Goal: Information Seeking & Learning: Learn about a topic

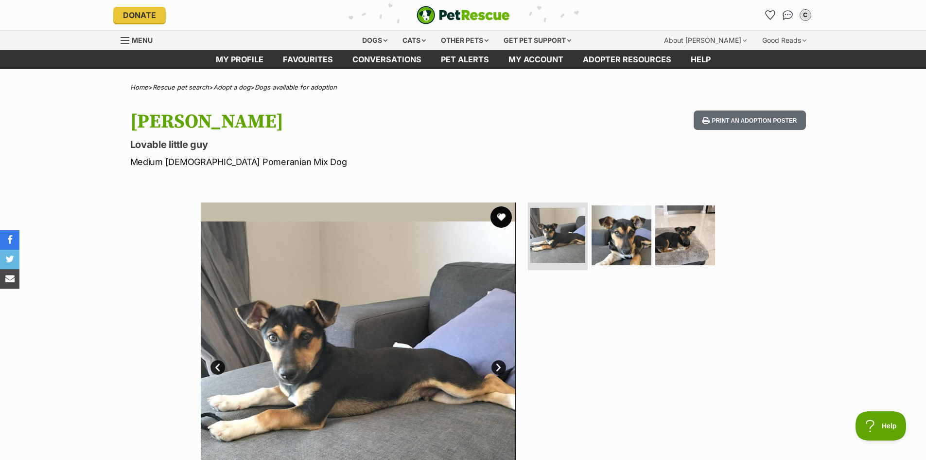
click at [505, 217] on button "favourite" at bounding box center [501, 216] width 21 height 21
click at [318, 56] on link "Favourites" at bounding box center [308, 59] width 70 height 19
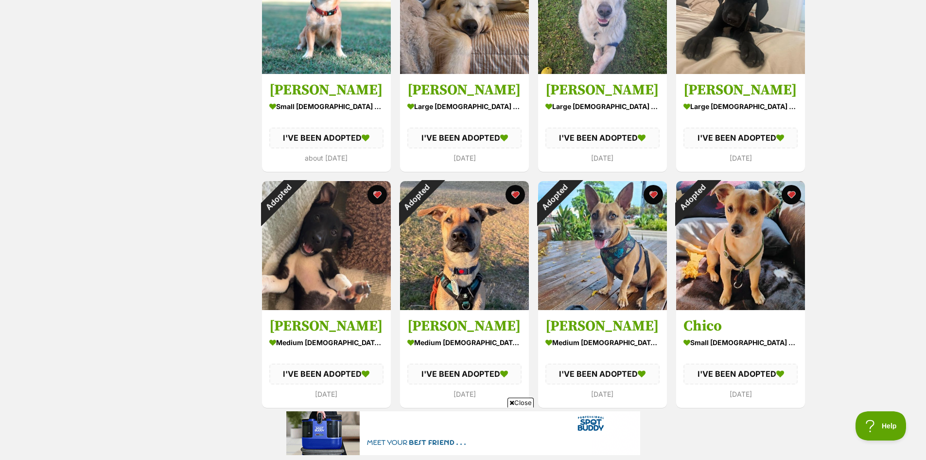
scroll to position [1037, 0]
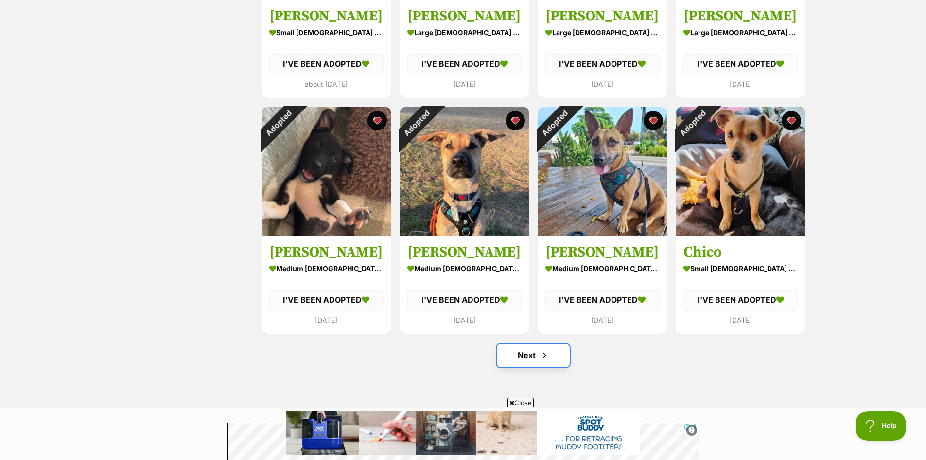
click at [521, 354] on link "Next" at bounding box center [533, 354] width 73 height 23
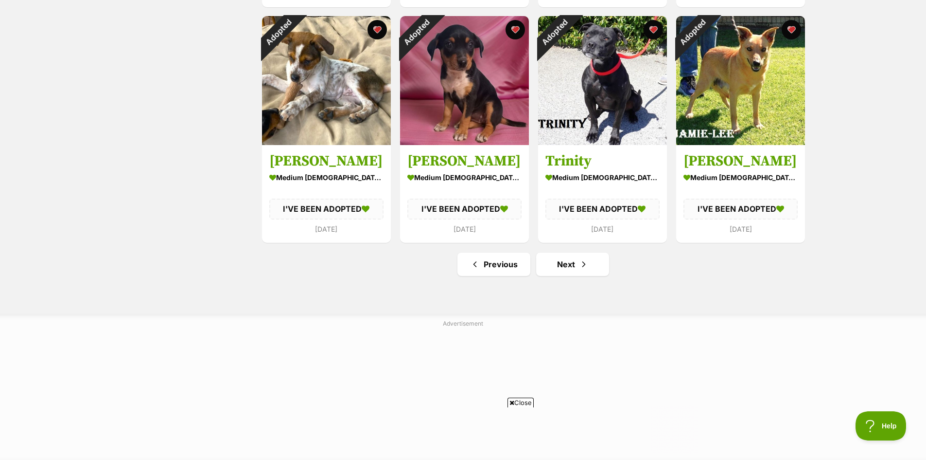
scroll to position [1167, 0]
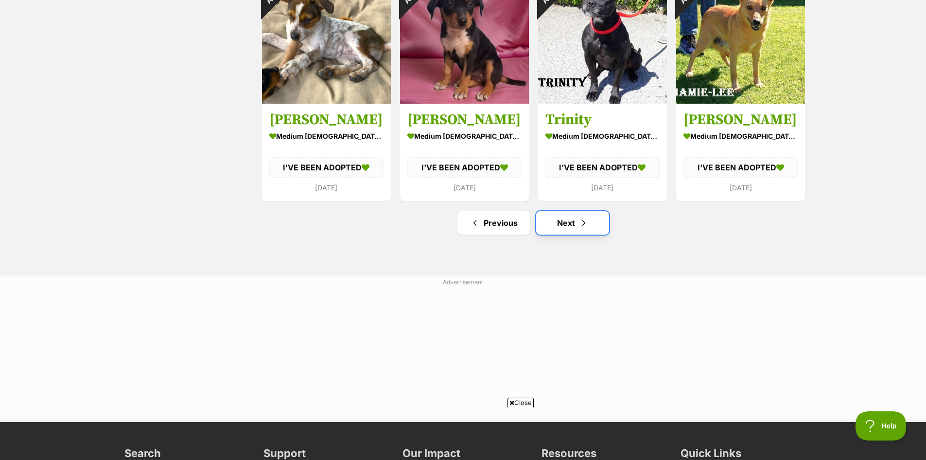
click at [569, 223] on link "Next" at bounding box center [572, 222] width 73 height 23
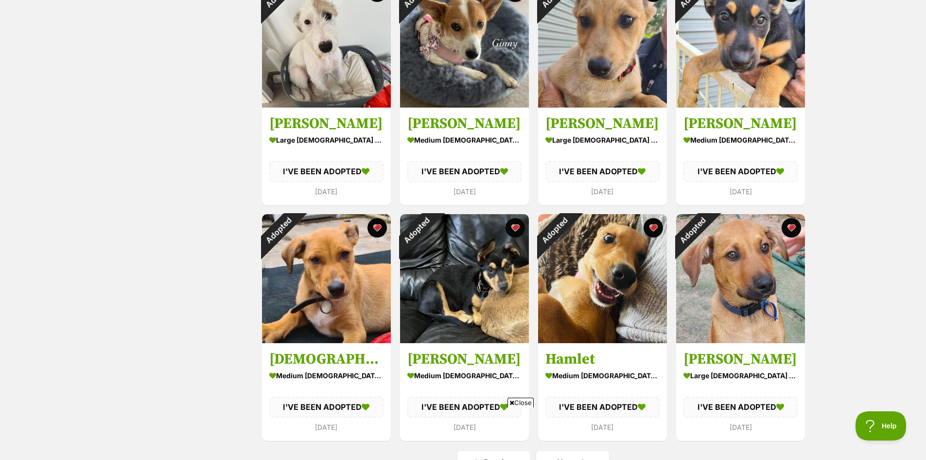
scroll to position [1037, 0]
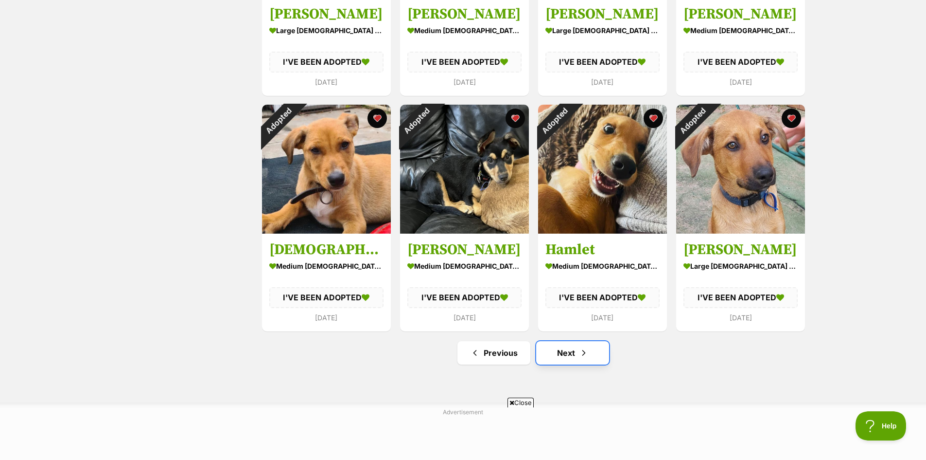
click at [567, 359] on link "Next" at bounding box center [572, 352] width 73 height 23
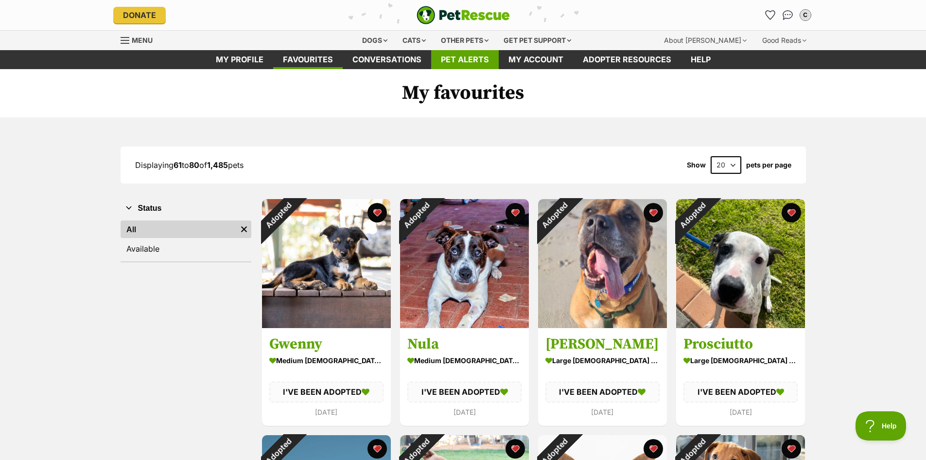
click at [461, 63] on link "Pet alerts" at bounding box center [465, 59] width 68 height 19
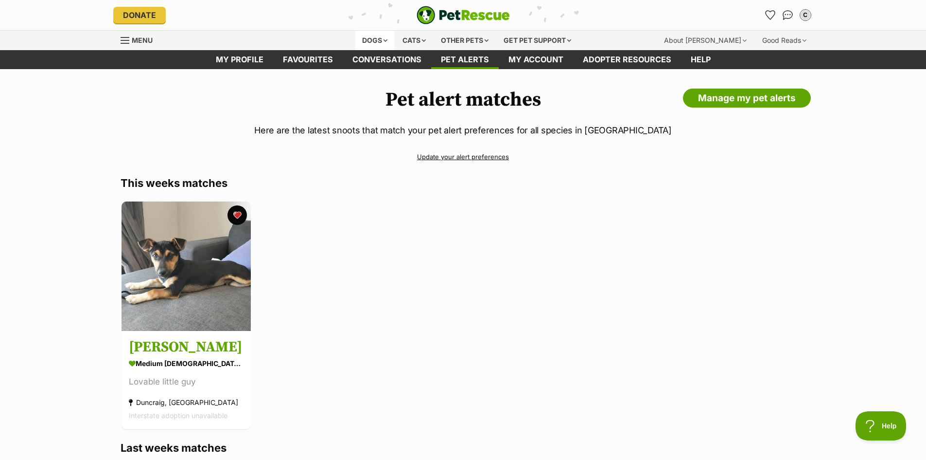
click at [367, 41] on div "Dogs" at bounding box center [374, 40] width 39 height 19
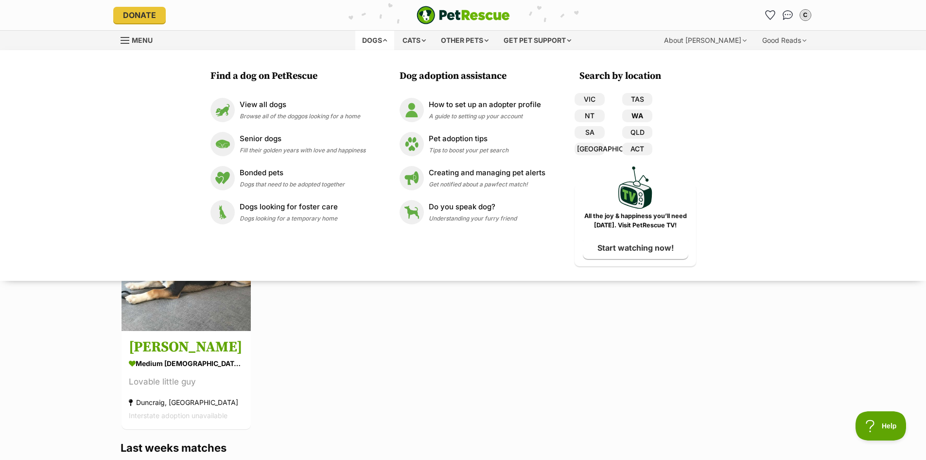
click at [637, 117] on link "WA" at bounding box center [637, 115] width 30 height 13
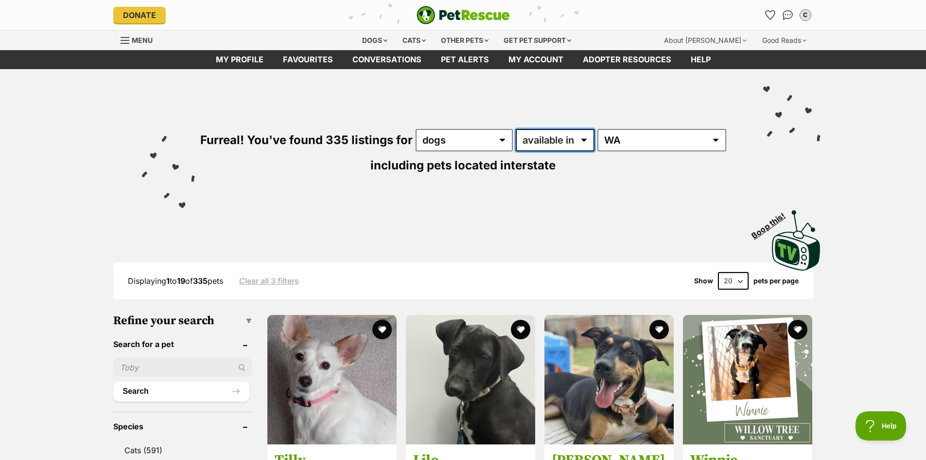
click at [582, 141] on select "available in located in" at bounding box center [555, 140] width 79 height 22
select select "disabled"
click at [516, 129] on select "available in located in" at bounding box center [555, 140] width 79 height 22
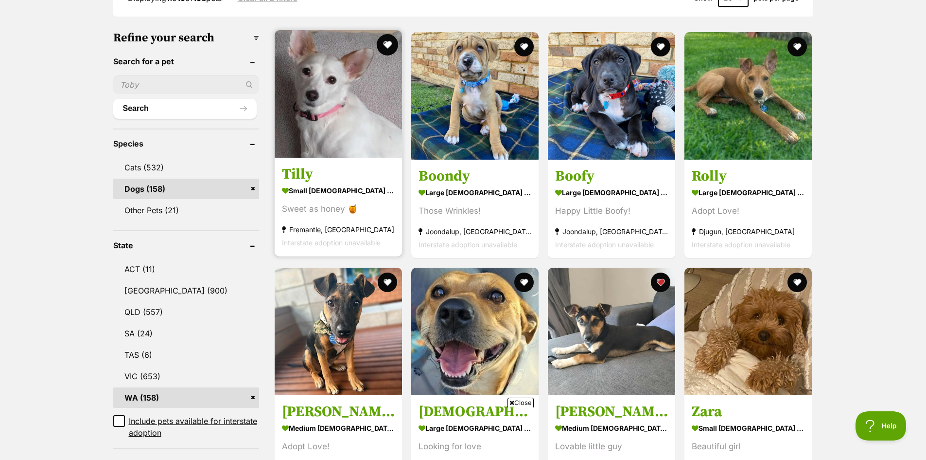
click at [386, 48] on button "favourite" at bounding box center [387, 44] width 21 height 21
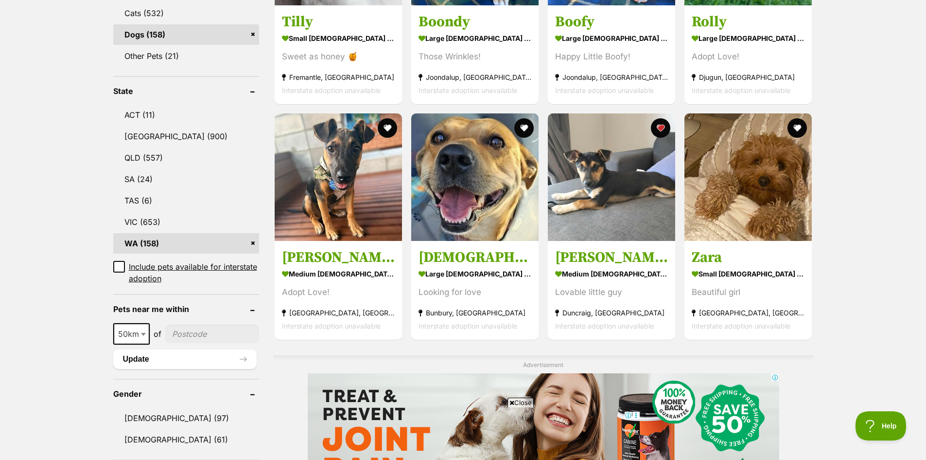
scroll to position [454, 0]
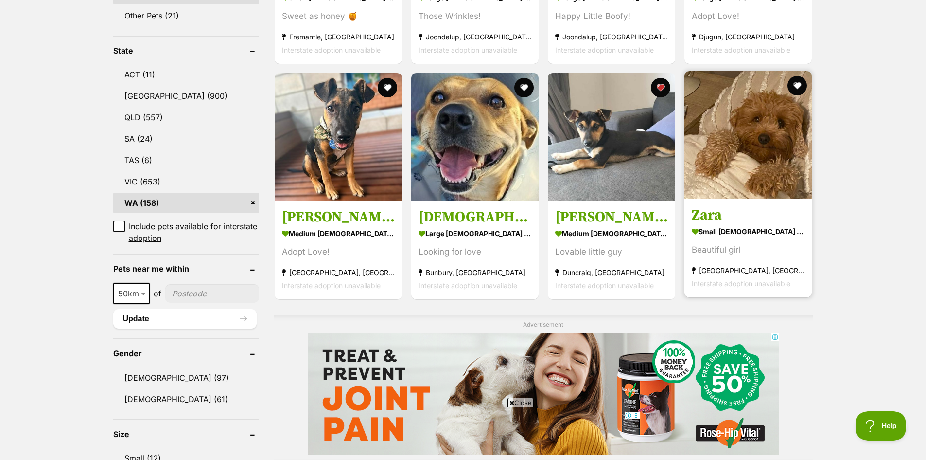
click at [751, 111] on img at bounding box center [748, 134] width 127 height 127
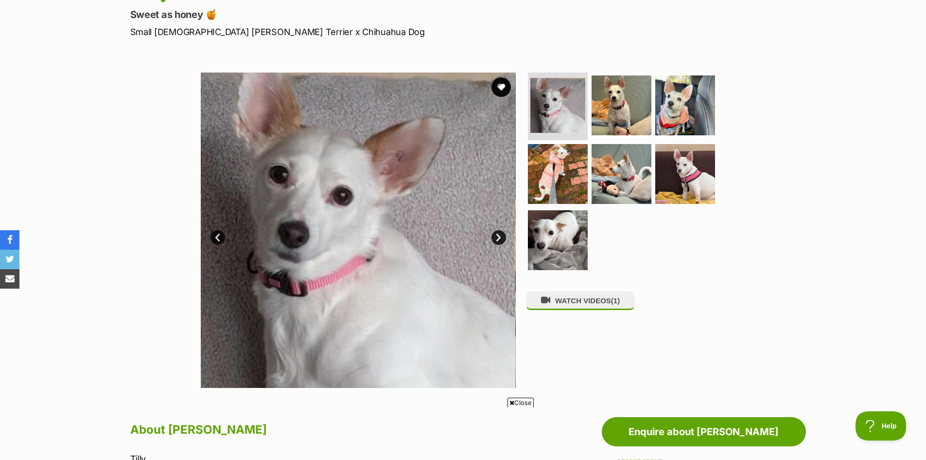
click at [499, 235] on link "Next" at bounding box center [499, 237] width 15 height 15
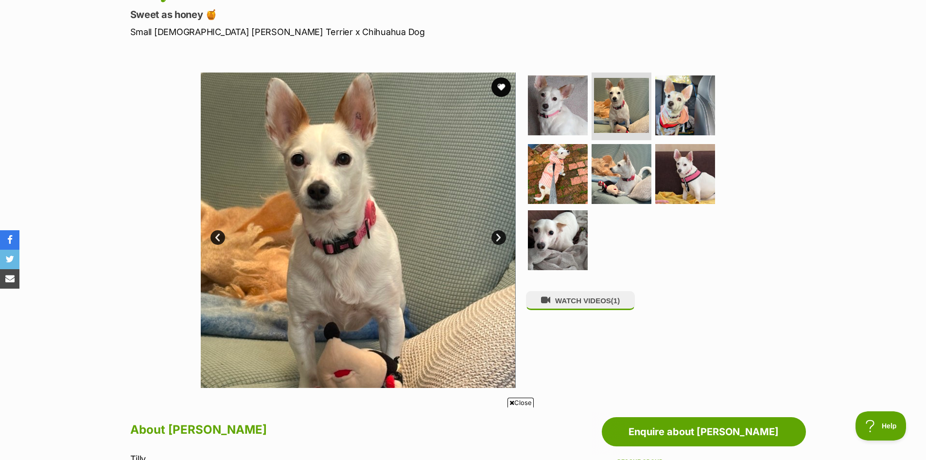
click at [499, 235] on link "Next" at bounding box center [499, 237] width 15 height 15
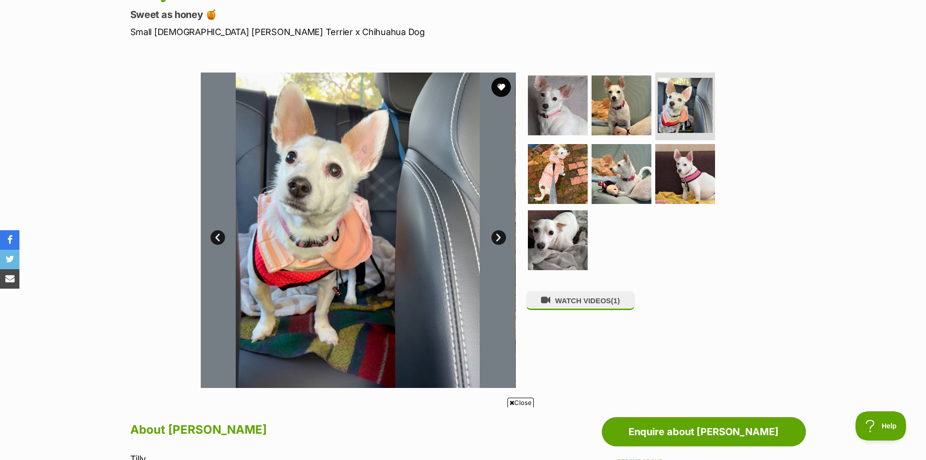
click at [499, 235] on link "Next" at bounding box center [499, 237] width 15 height 15
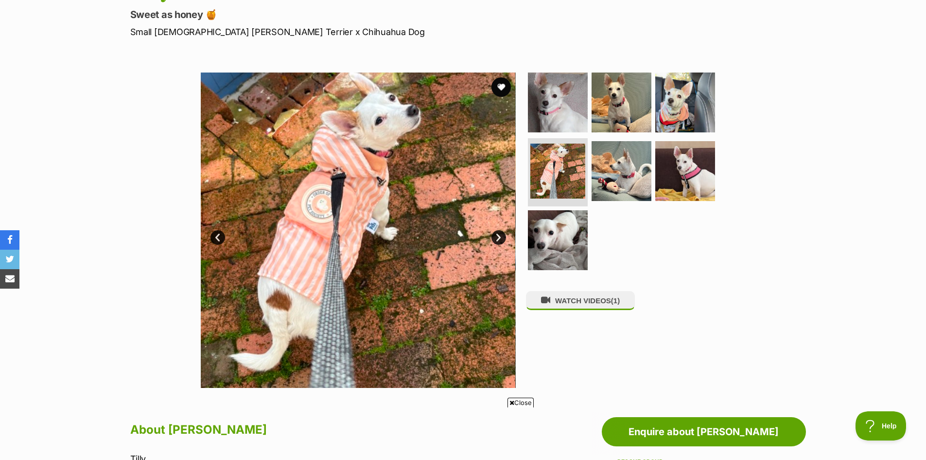
click at [499, 235] on link "Next" at bounding box center [499, 237] width 15 height 15
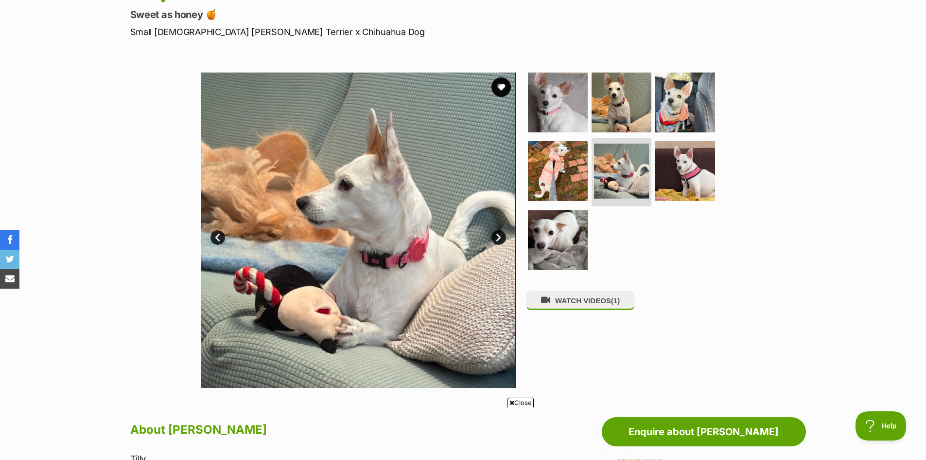
click at [499, 235] on link "Next" at bounding box center [499, 237] width 15 height 15
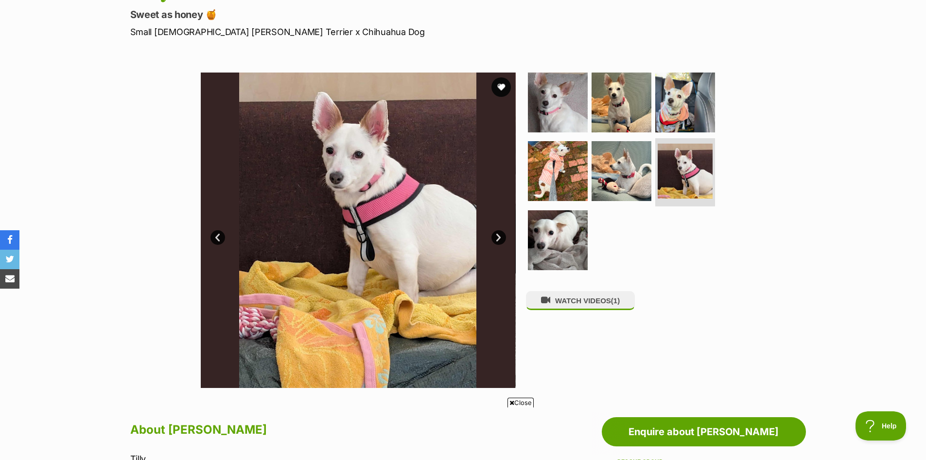
click at [499, 235] on link "Next" at bounding box center [499, 237] width 15 height 15
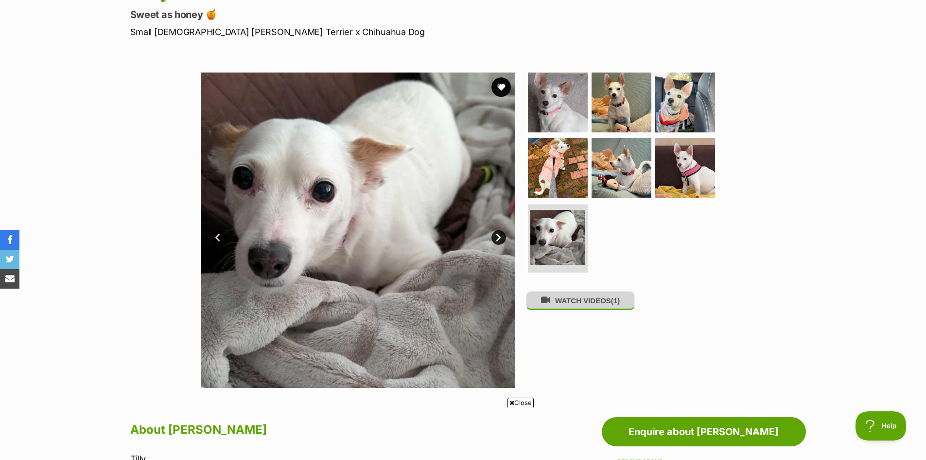
click at [581, 302] on button "WATCH VIDEOS (1)" at bounding box center [580, 300] width 109 height 19
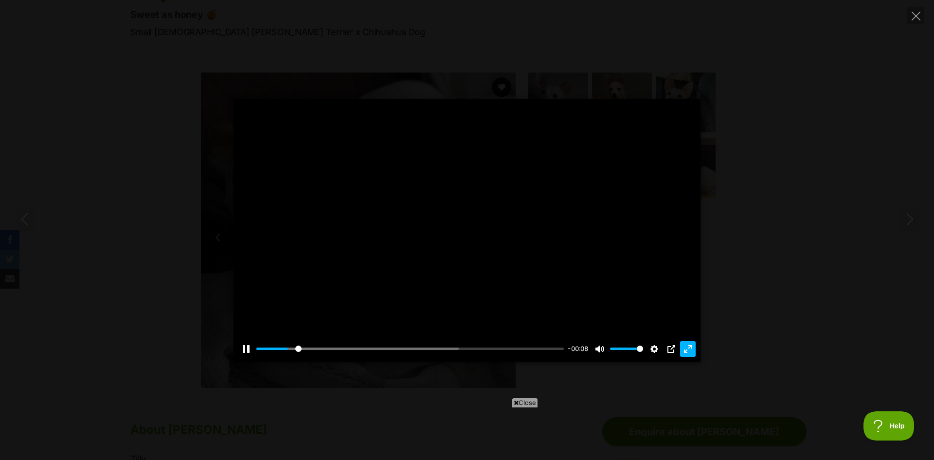
click at [690, 352] on button "Exit fullscreen Enter fullscreen" at bounding box center [688, 349] width 16 height 16
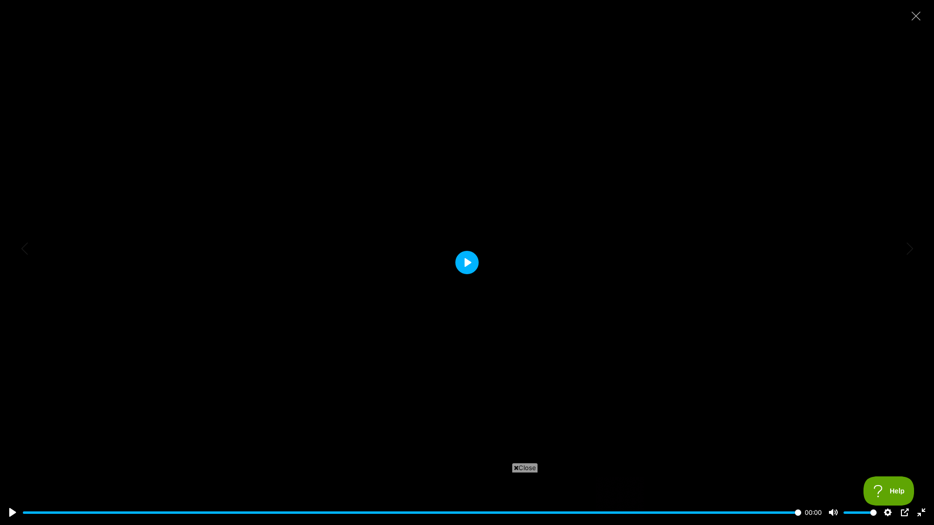
drag, startPoint x: 467, startPoint y: 260, endPoint x: 510, endPoint y: 258, distance: 42.9
click at [467, 260] on button "Play" at bounding box center [466, 262] width 23 height 23
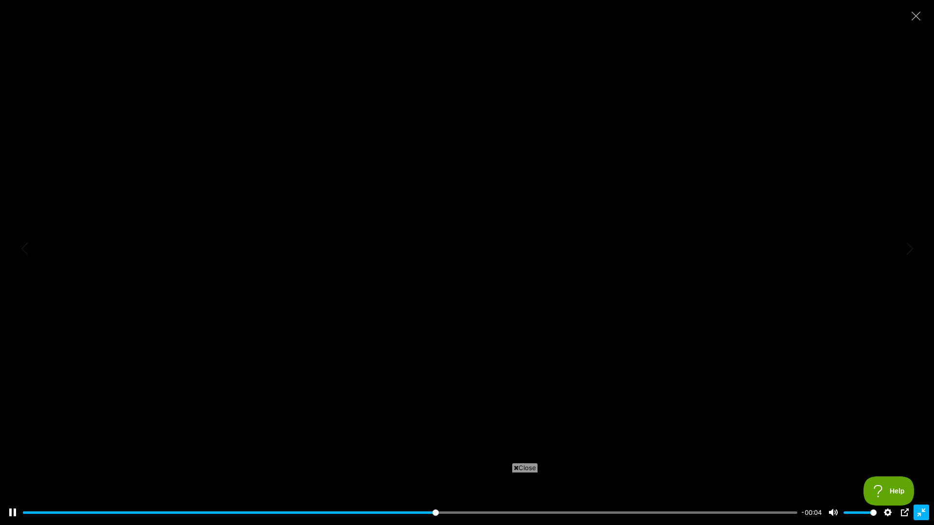
click at [922, 459] on button "Exit fullscreen Enter fullscreen" at bounding box center [921, 513] width 16 height 16
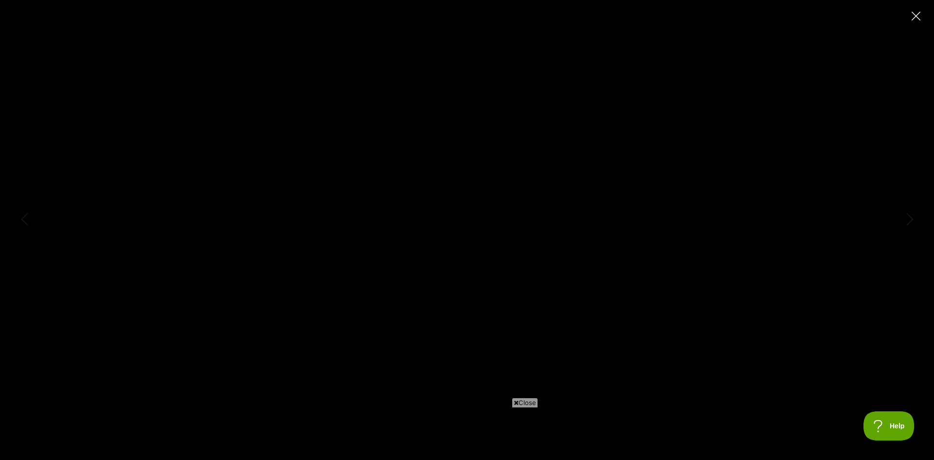
type input "100"
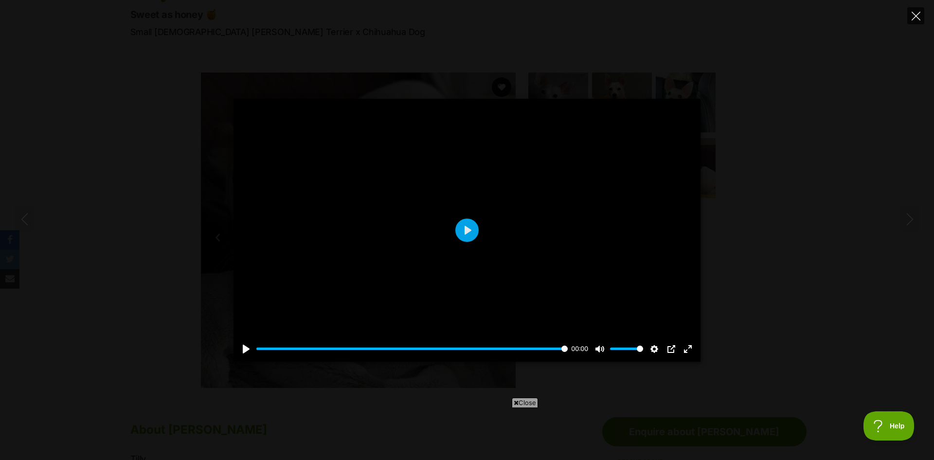
click at [912, 16] on icon "Close" at bounding box center [915, 16] width 9 height 9
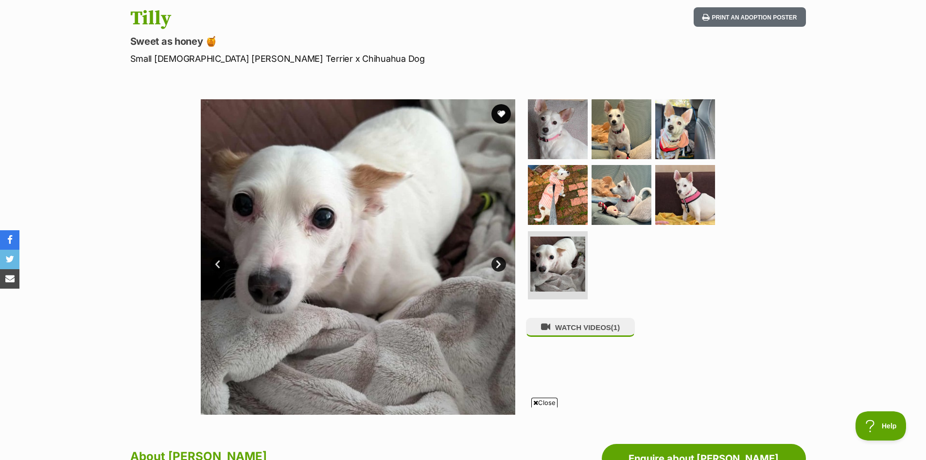
scroll to position [65, 0]
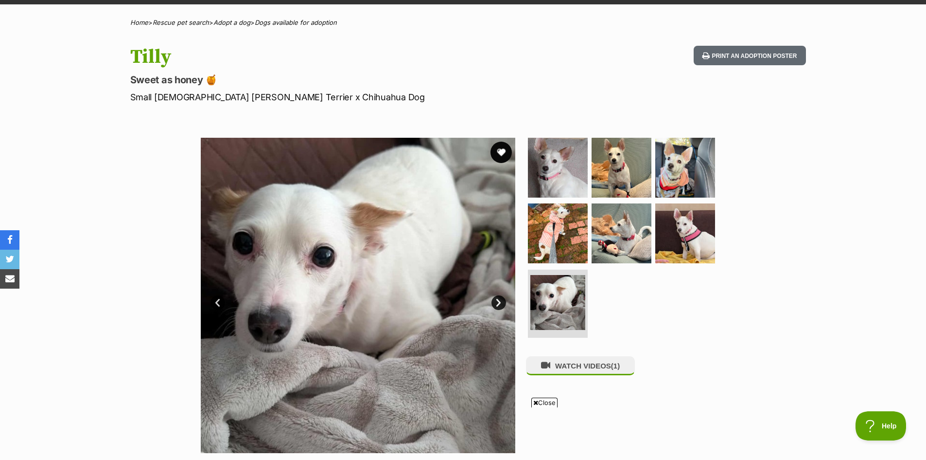
click at [502, 148] on button "favourite" at bounding box center [501, 152] width 21 height 21
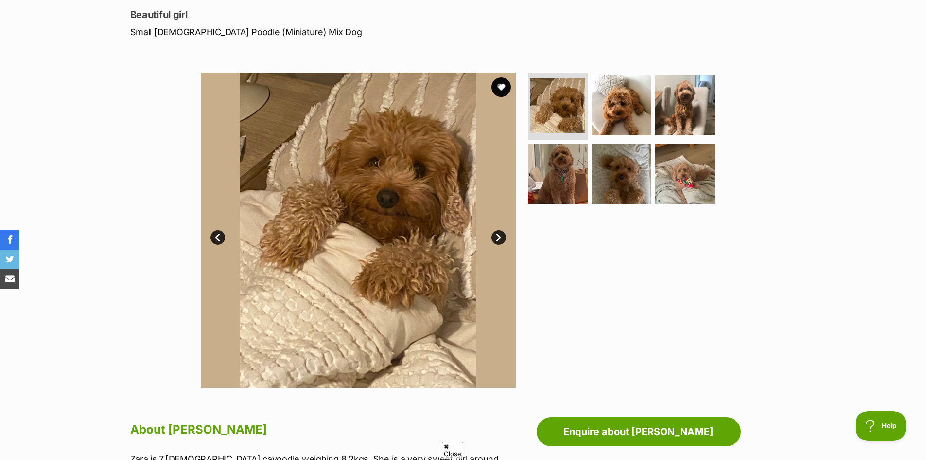
click at [502, 238] on link "Next" at bounding box center [499, 237] width 15 height 15
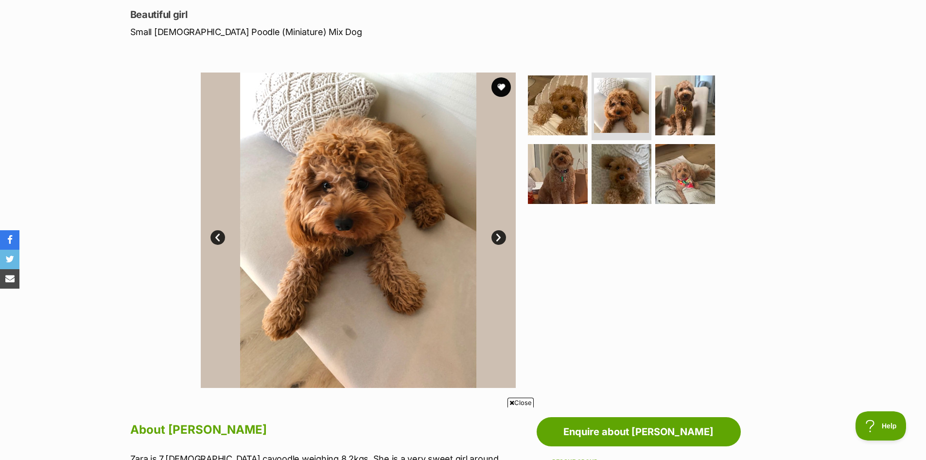
click at [502, 238] on link "Next" at bounding box center [499, 237] width 15 height 15
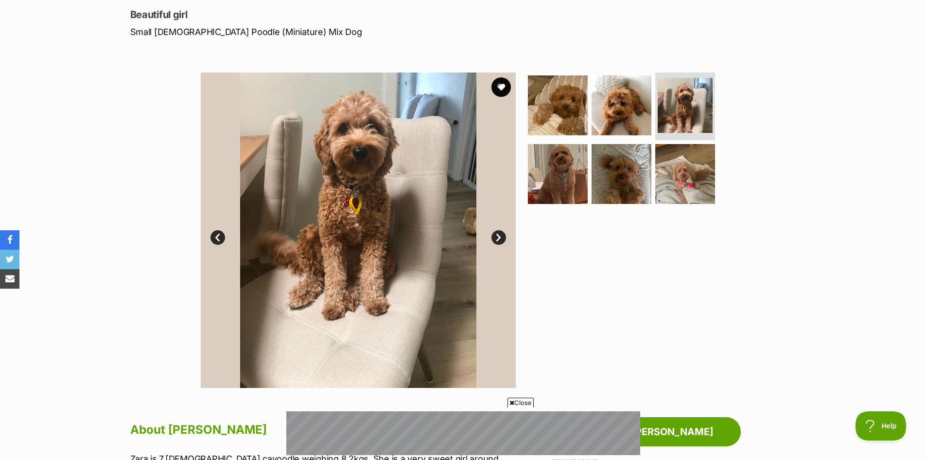
click at [502, 238] on link "Next" at bounding box center [499, 237] width 15 height 15
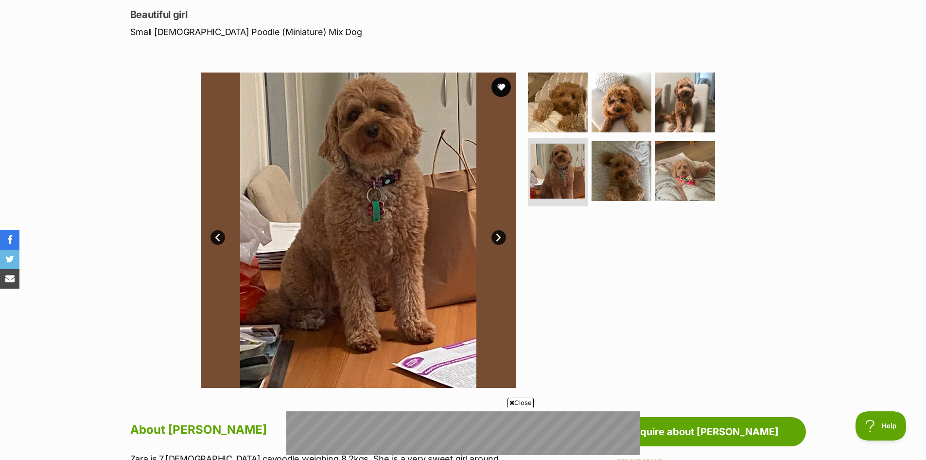
click at [502, 238] on link "Next" at bounding box center [499, 237] width 15 height 15
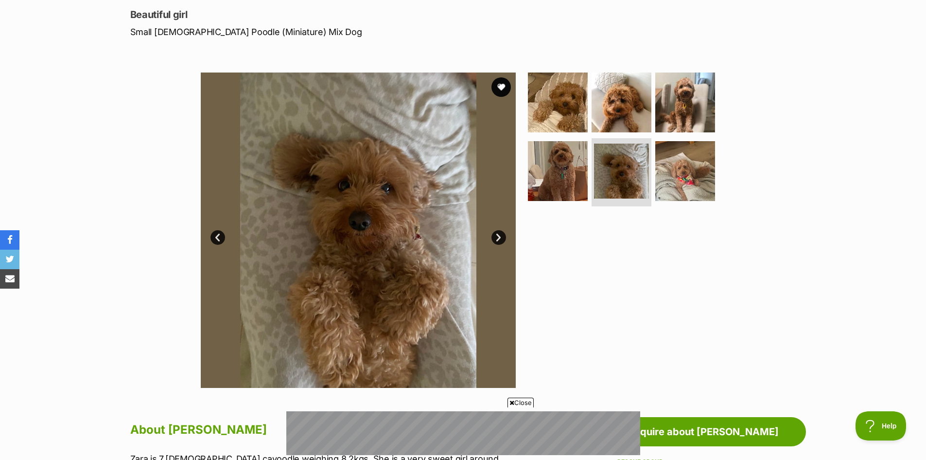
click at [502, 238] on link "Next" at bounding box center [499, 237] width 15 height 15
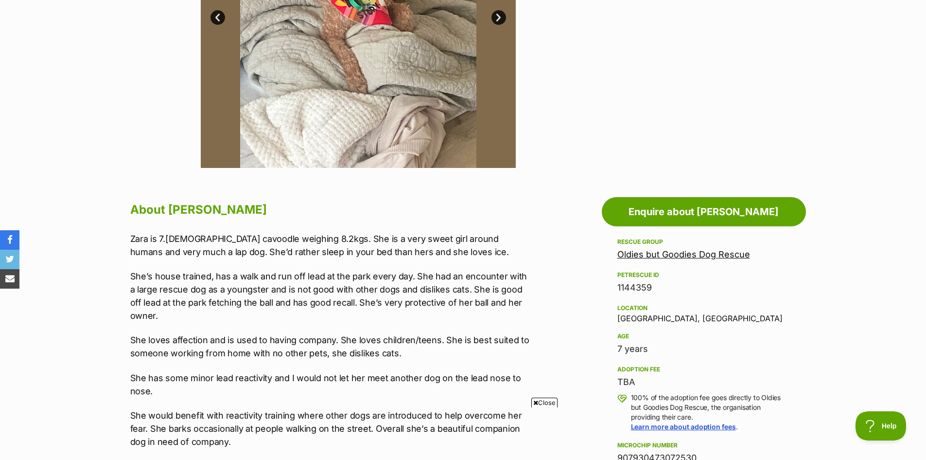
scroll to position [162, 0]
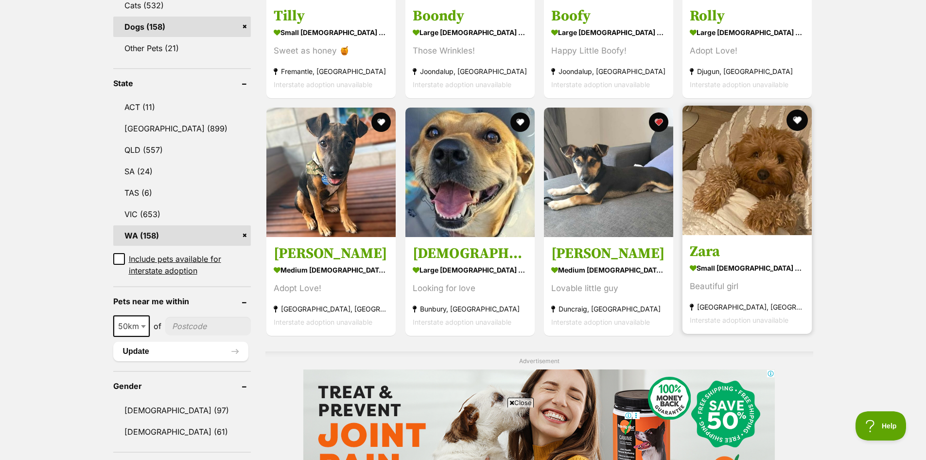
click at [798, 119] on button "favourite" at bounding box center [797, 119] width 21 height 21
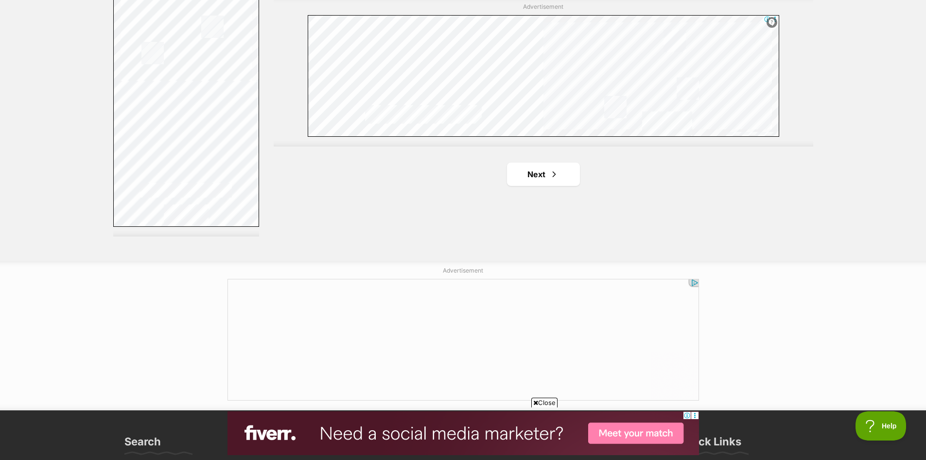
scroll to position [1751, 0]
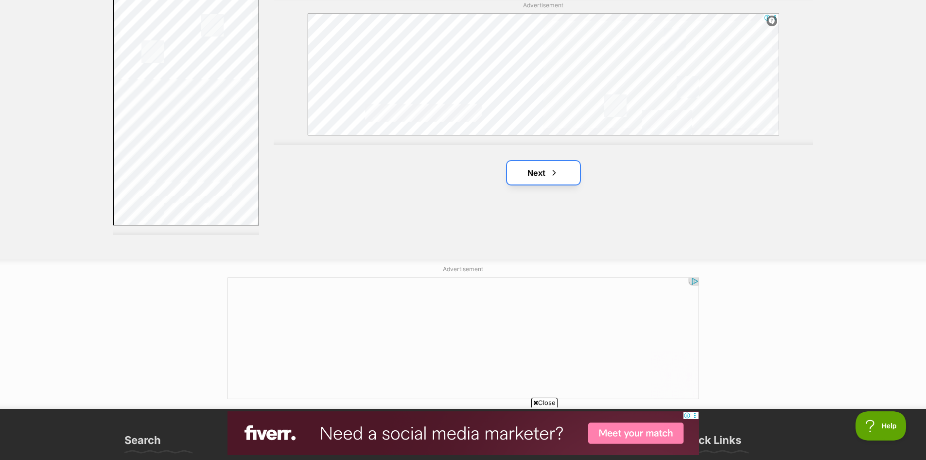
click at [560, 176] on link "Next" at bounding box center [543, 172] width 73 height 23
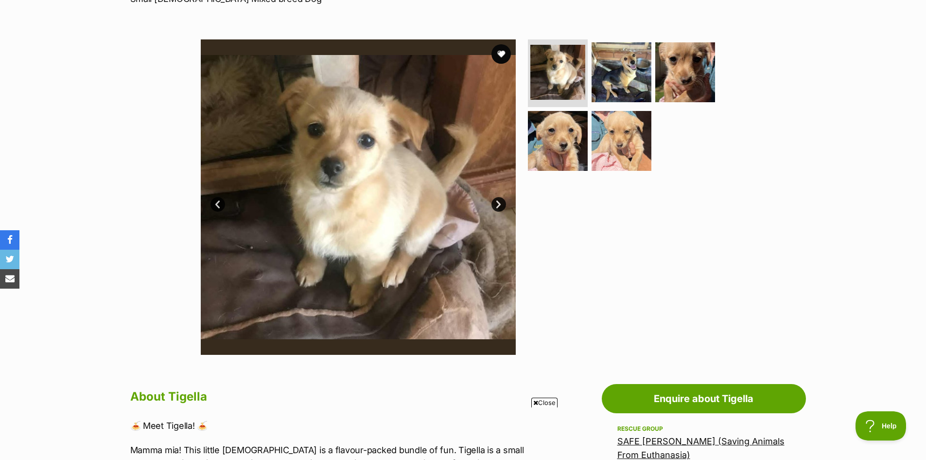
scroll to position [162, 0]
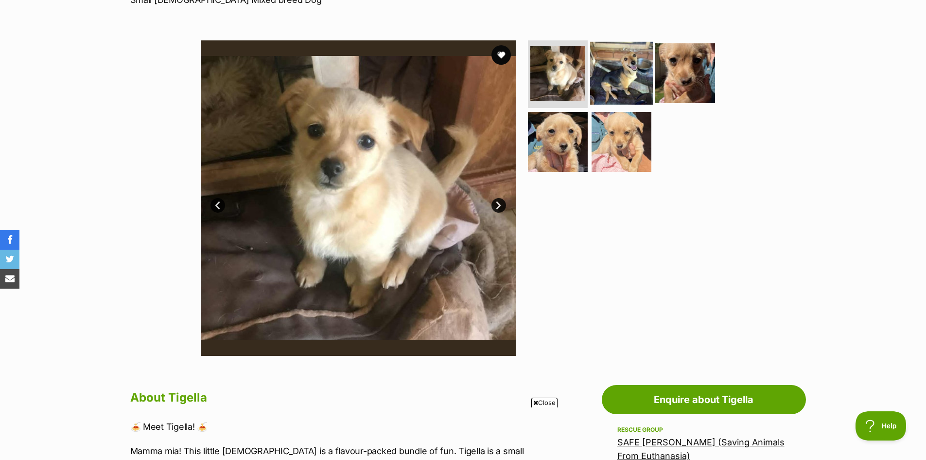
click at [609, 68] on img at bounding box center [621, 72] width 63 height 63
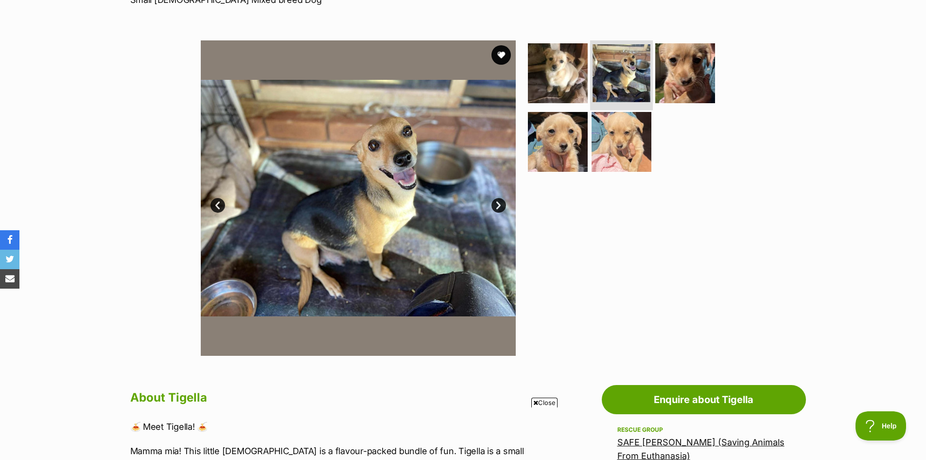
scroll to position [0, 0]
click at [675, 66] on img at bounding box center [685, 72] width 63 height 63
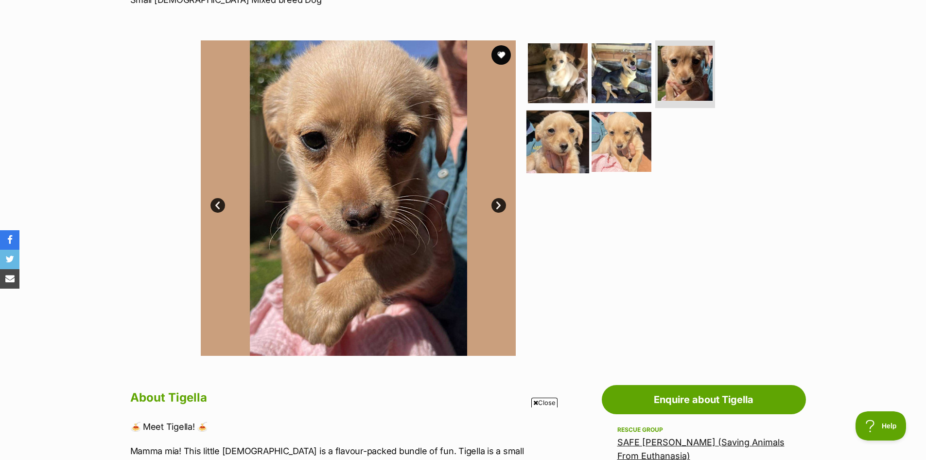
click at [558, 139] on img at bounding box center [558, 141] width 63 height 63
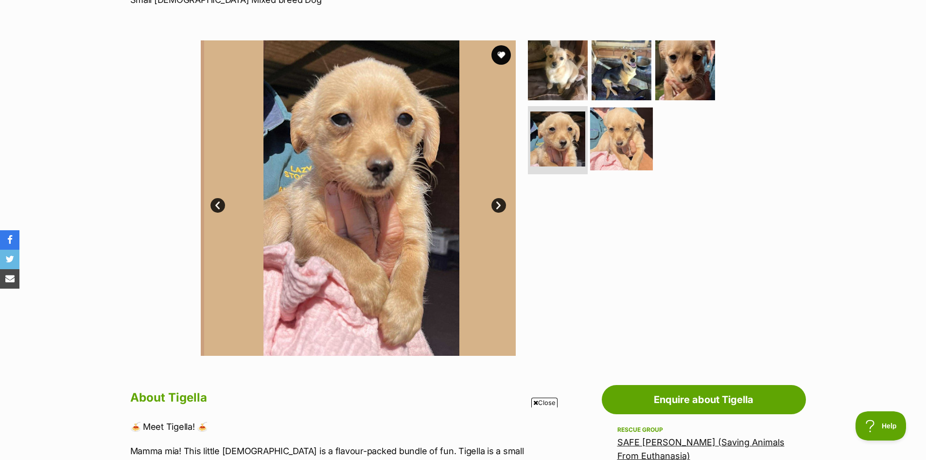
click at [623, 142] on img at bounding box center [621, 138] width 63 height 63
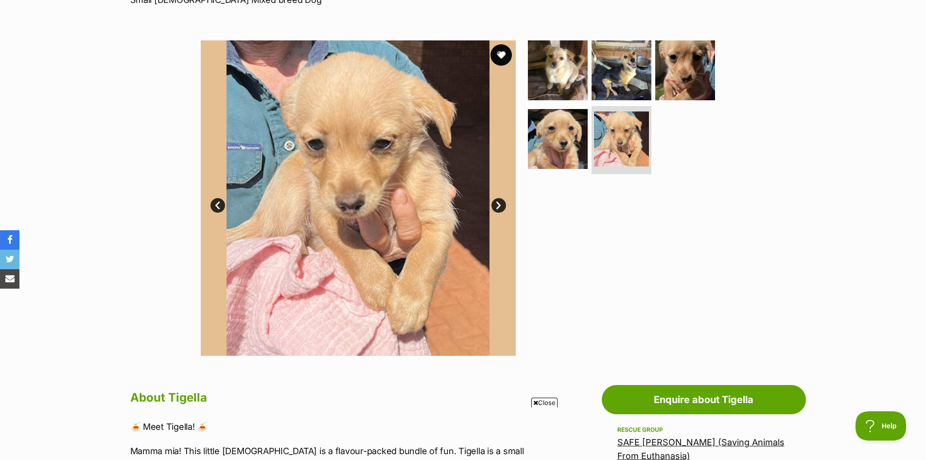
click at [500, 59] on button "favourite" at bounding box center [501, 54] width 21 height 21
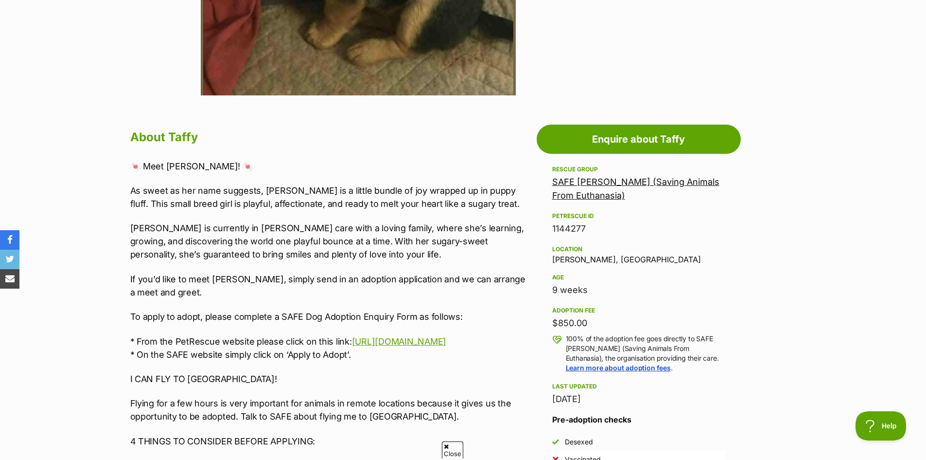
scroll to position [454, 0]
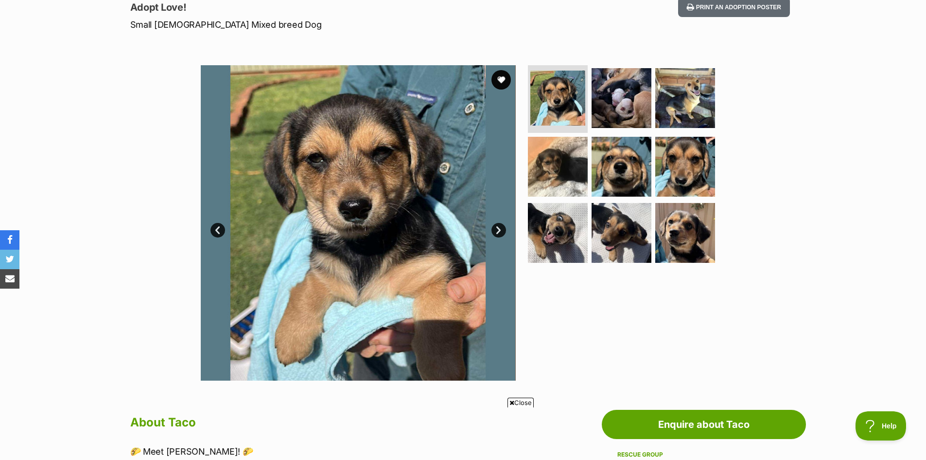
scroll to position [162, 0]
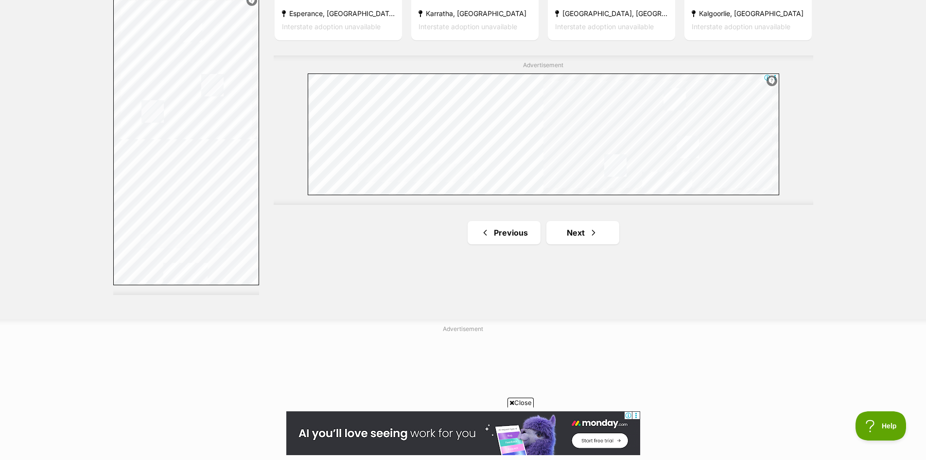
scroll to position [1718, 0]
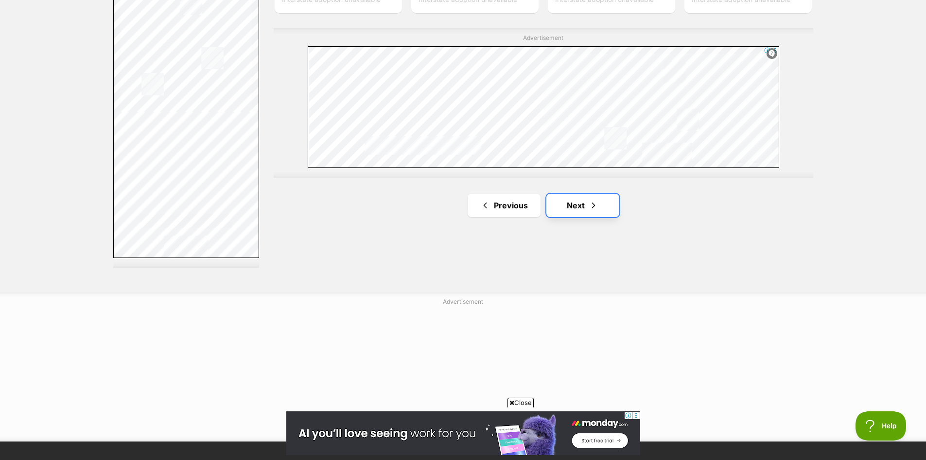
click at [587, 205] on link "Next" at bounding box center [583, 205] width 73 height 23
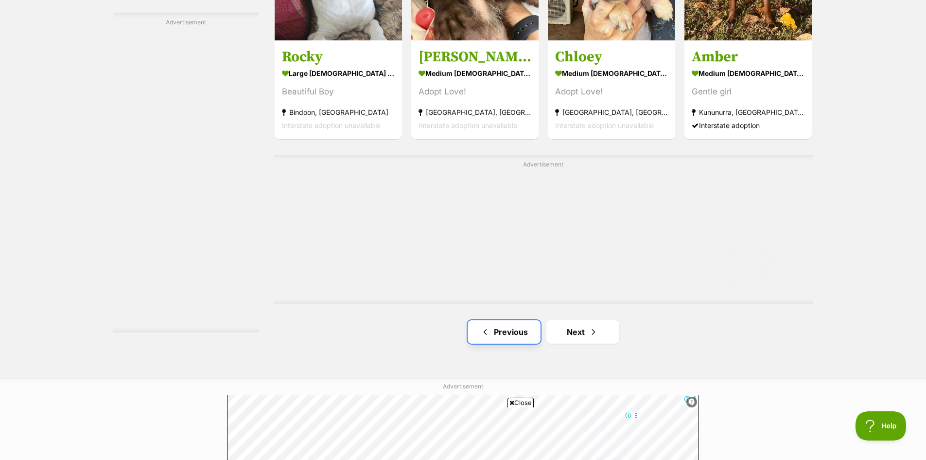
click at [512, 329] on link "Previous" at bounding box center [504, 331] width 73 height 23
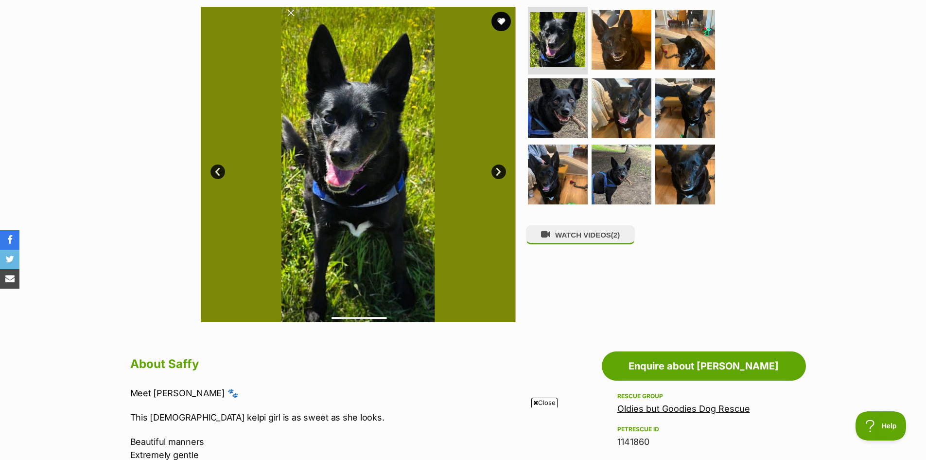
scroll to position [162, 0]
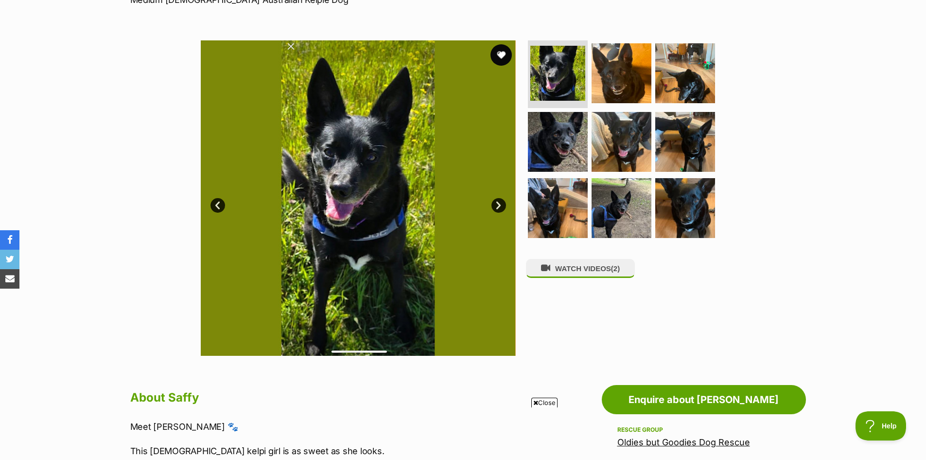
click at [503, 56] on button "favourite" at bounding box center [501, 54] width 21 height 21
click at [502, 51] on button "favourite" at bounding box center [501, 54] width 21 height 21
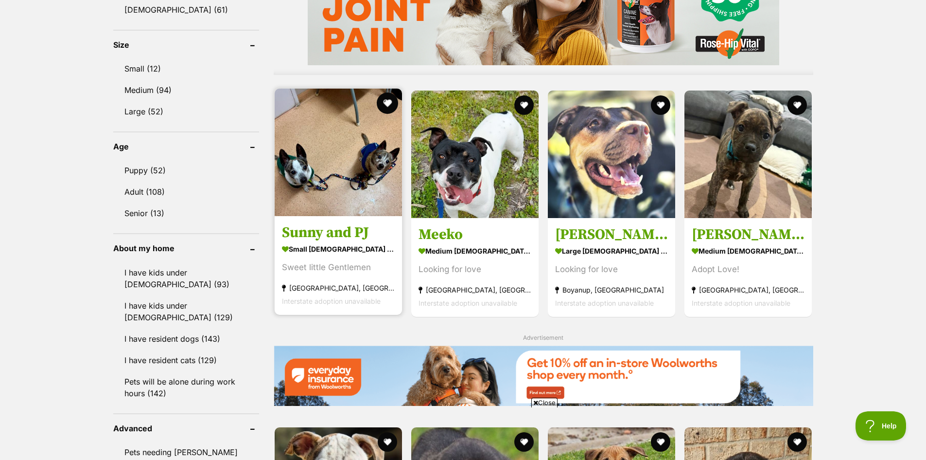
click at [387, 104] on button "favourite" at bounding box center [387, 102] width 21 height 21
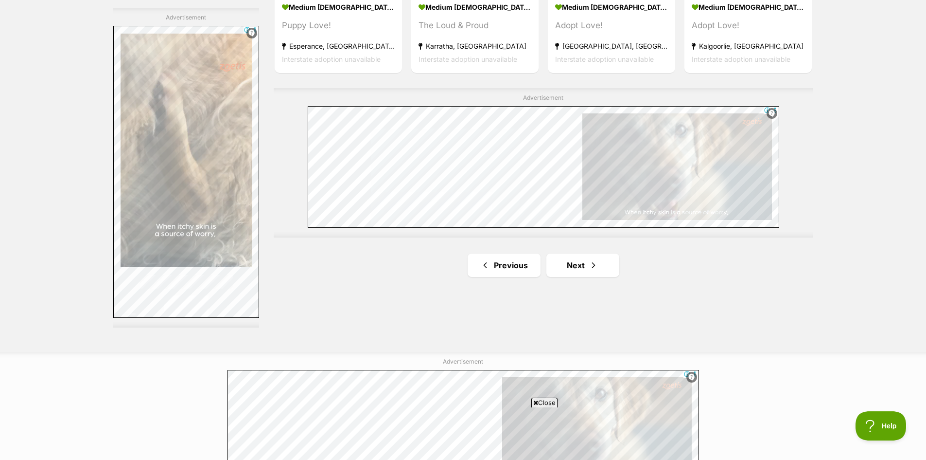
scroll to position [1718, 0]
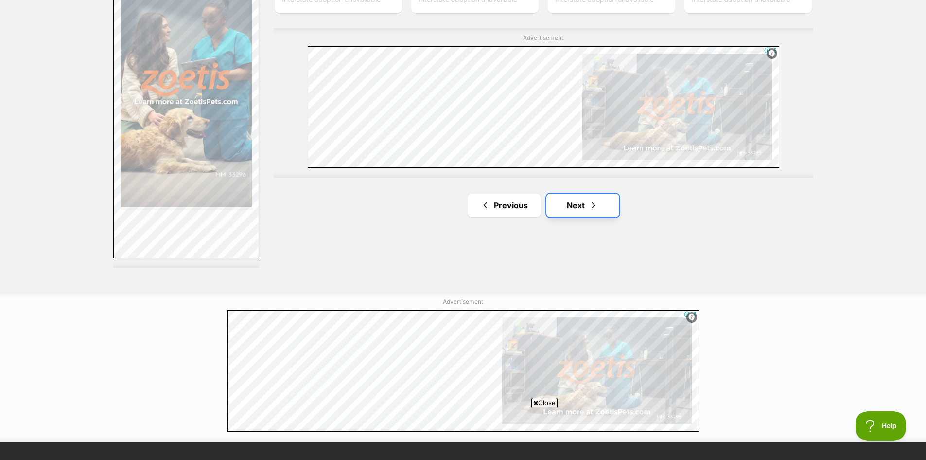
click at [594, 213] on link "Next" at bounding box center [583, 205] width 73 height 23
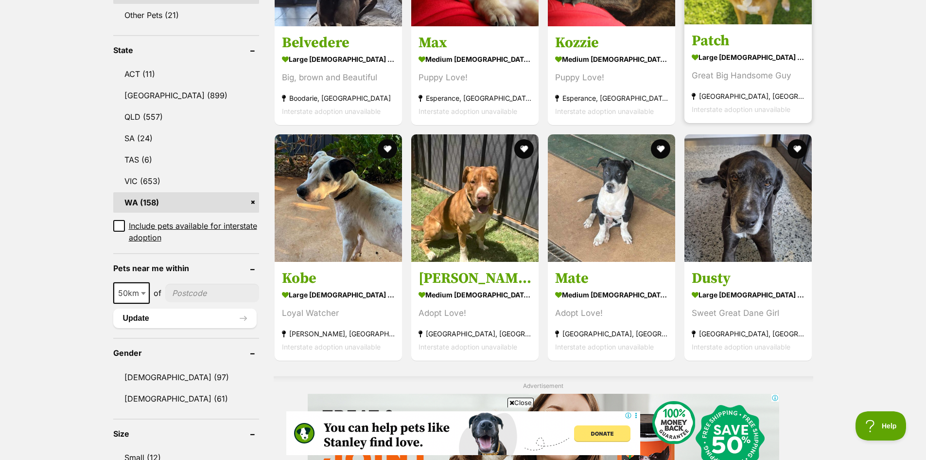
scroll to position [454, 0]
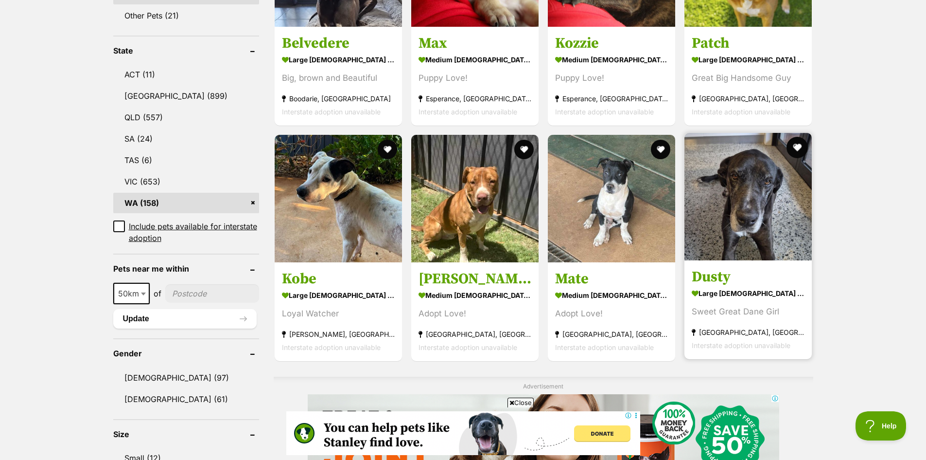
click at [799, 142] on button "favourite" at bounding box center [797, 147] width 21 height 21
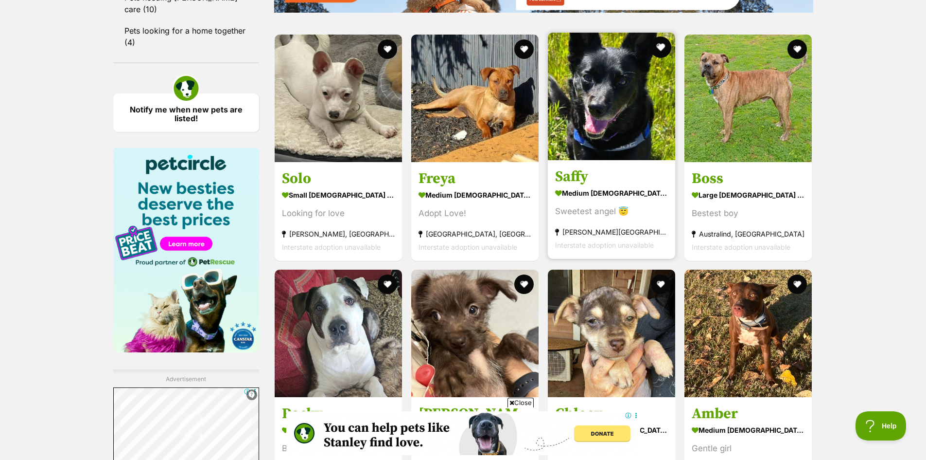
scroll to position [0, 0]
click at [661, 47] on button "favourite" at bounding box center [660, 46] width 21 height 21
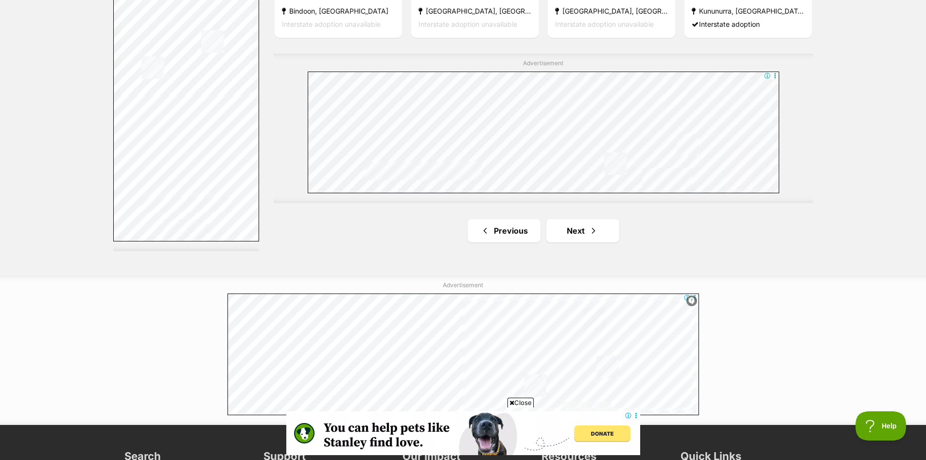
scroll to position [1945, 0]
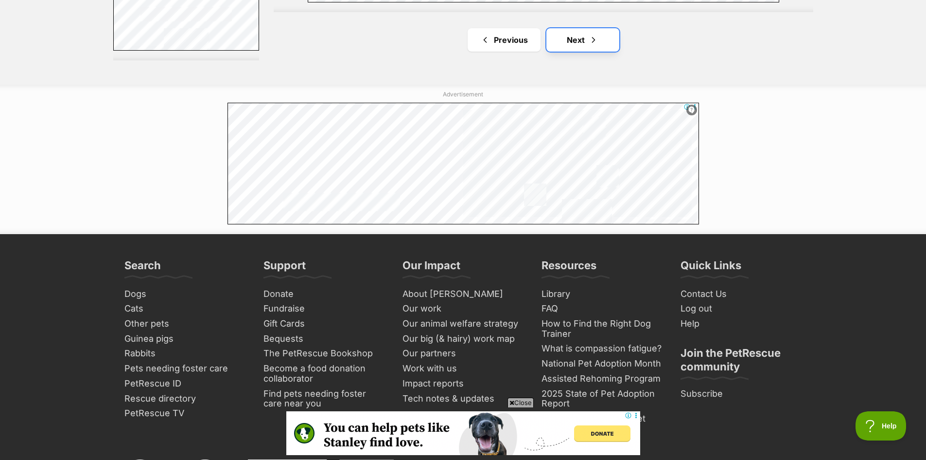
click at [583, 40] on link "Next" at bounding box center [583, 39] width 73 height 23
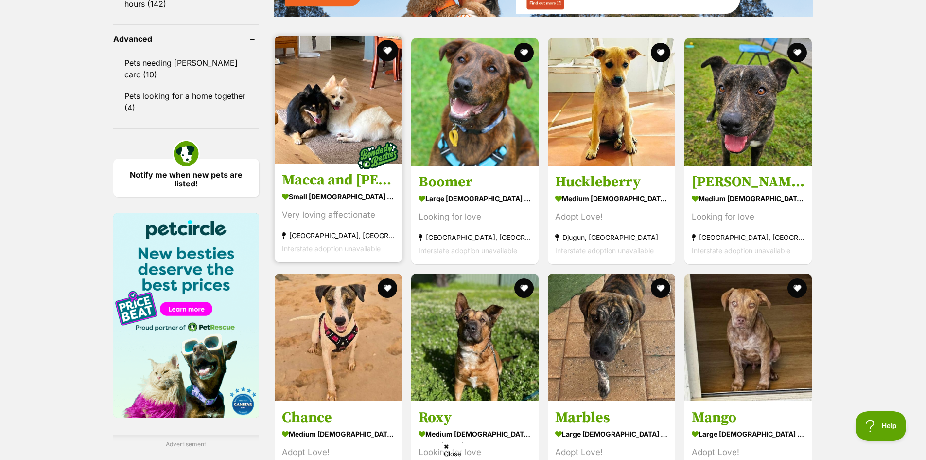
click at [389, 50] on button "favourite" at bounding box center [387, 50] width 21 height 21
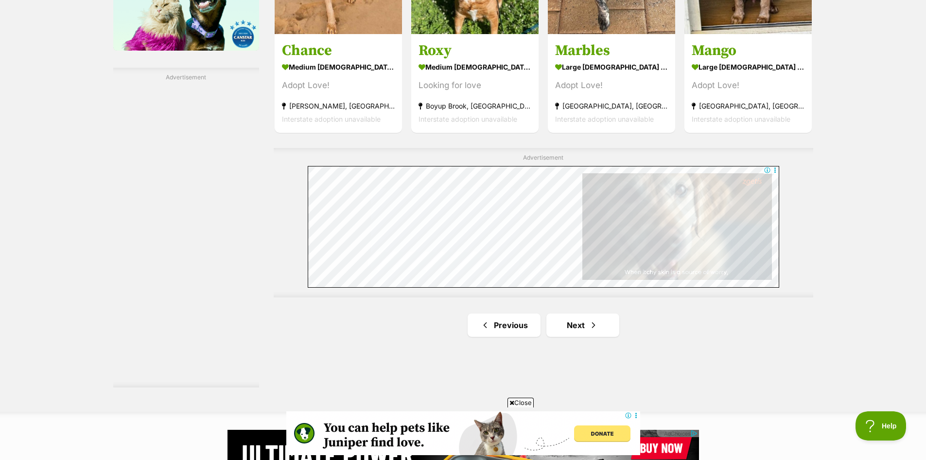
scroll to position [1686, 0]
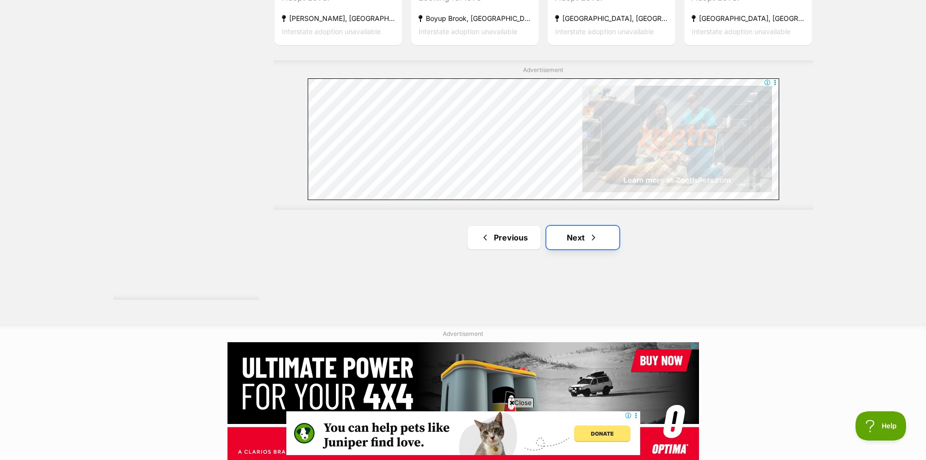
click at [590, 242] on span "Next page" at bounding box center [594, 237] width 10 height 12
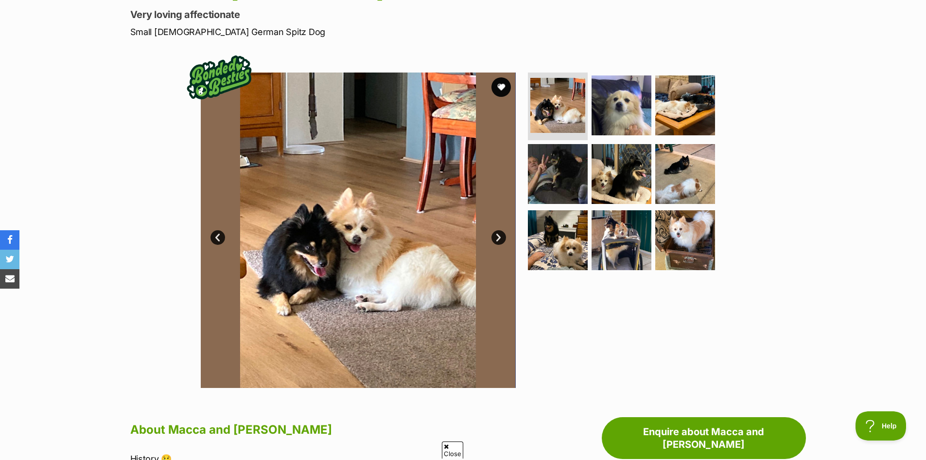
click at [504, 239] on link "Next" at bounding box center [499, 237] width 15 height 15
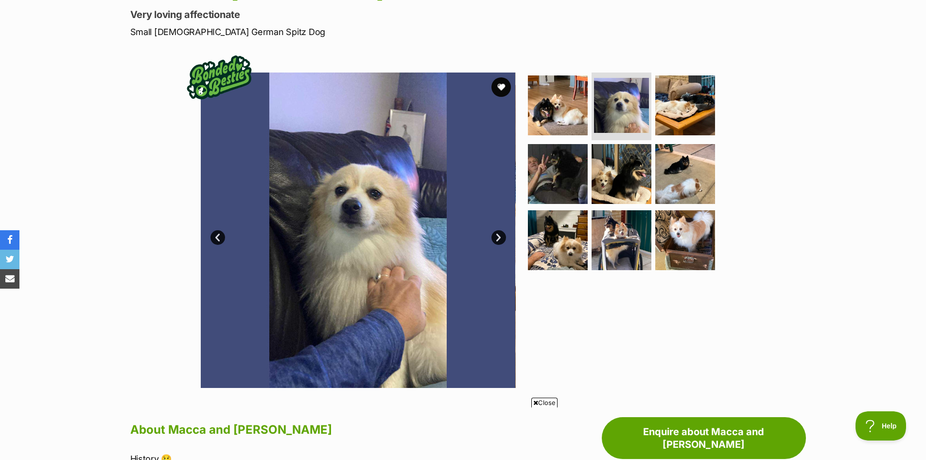
click at [497, 238] on link "Next" at bounding box center [499, 237] width 15 height 15
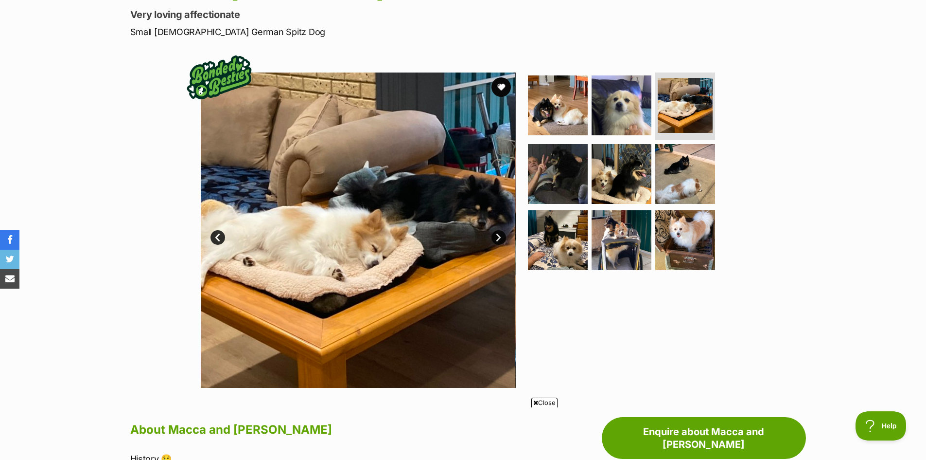
click at [497, 238] on link "Next" at bounding box center [499, 237] width 15 height 15
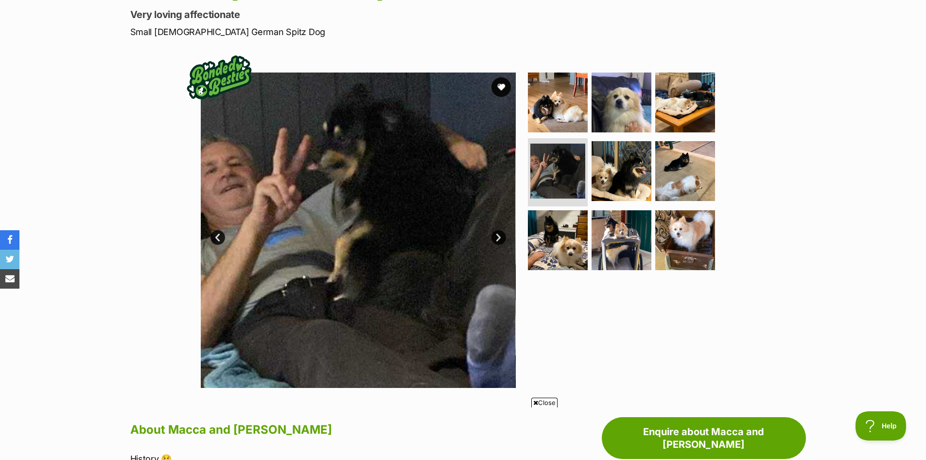
click at [497, 238] on link "Next" at bounding box center [499, 237] width 15 height 15
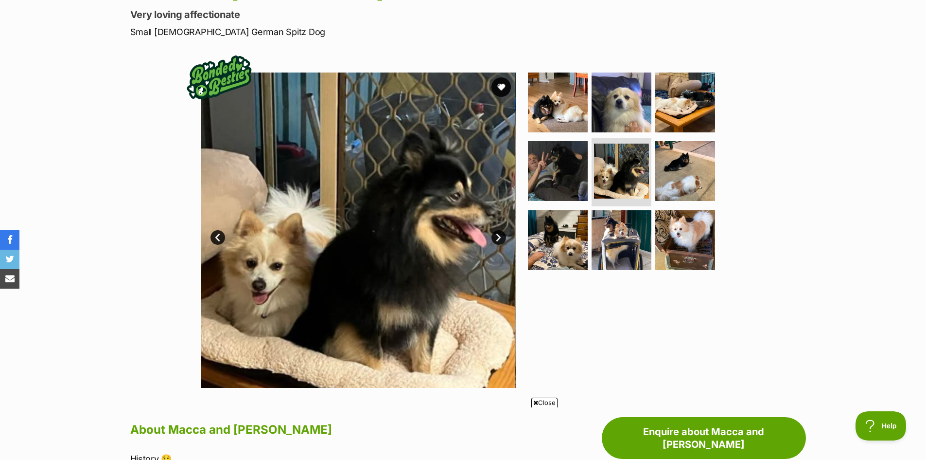
click at [497, 238] on link "Next" at bounding box center [499, 237] width 15 height 15
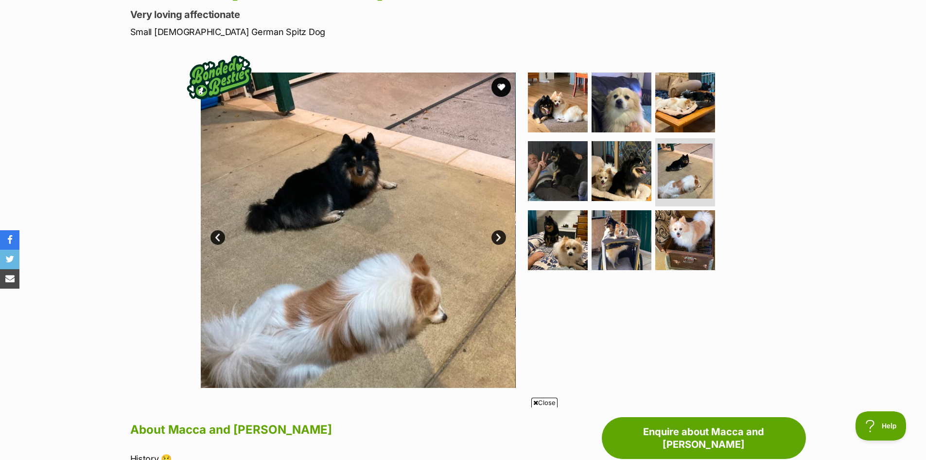
click at [497, 238] on link "Next" at bounding box center [499, 237] width 15 height 15
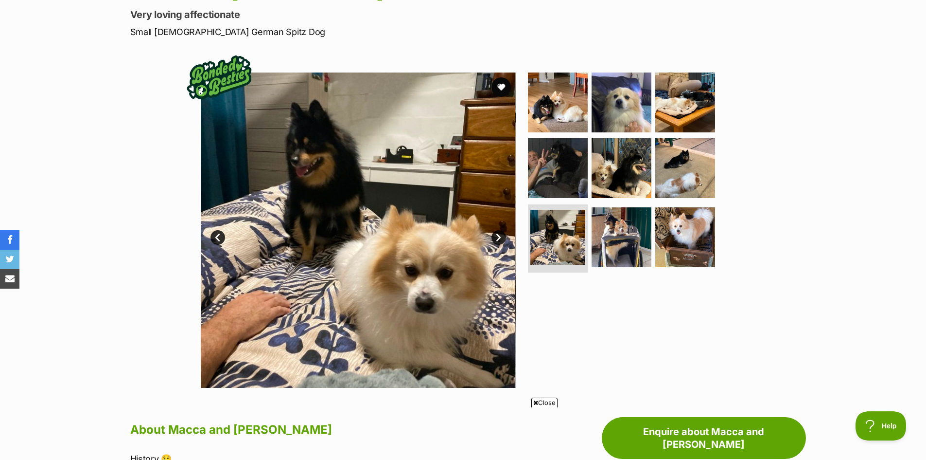
click at [497, 238] on link "Next" at bounding box center [499, 237] width 15 height 15
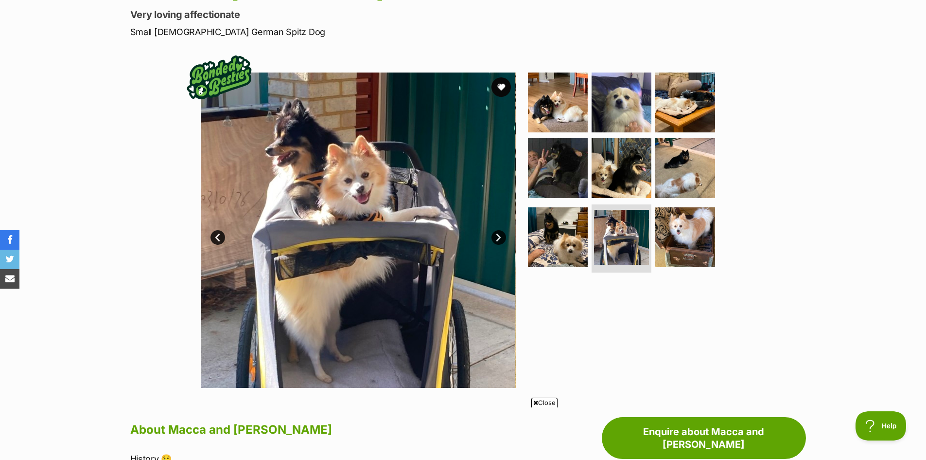
click at [497, 238] on link "Next" at bounding box center [499, 237] width 15 height 15
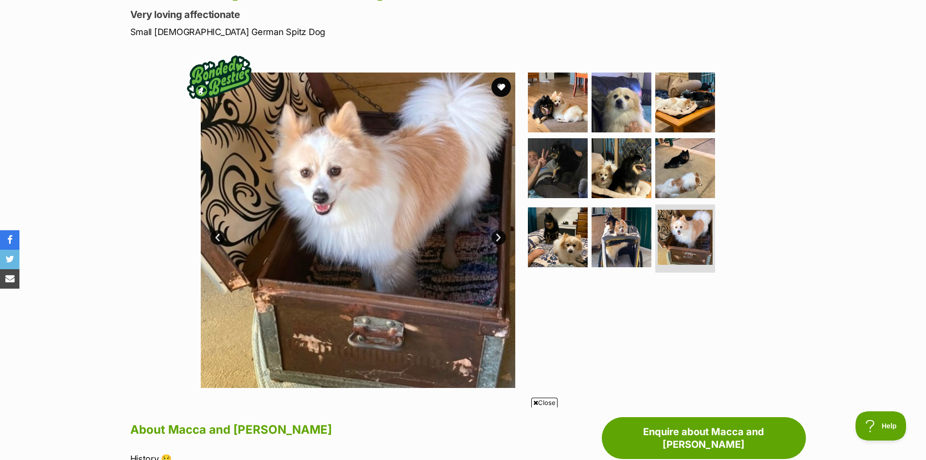
click at [497, 238] on link "Next" at bounding box center [499, 237] width 15 height 15
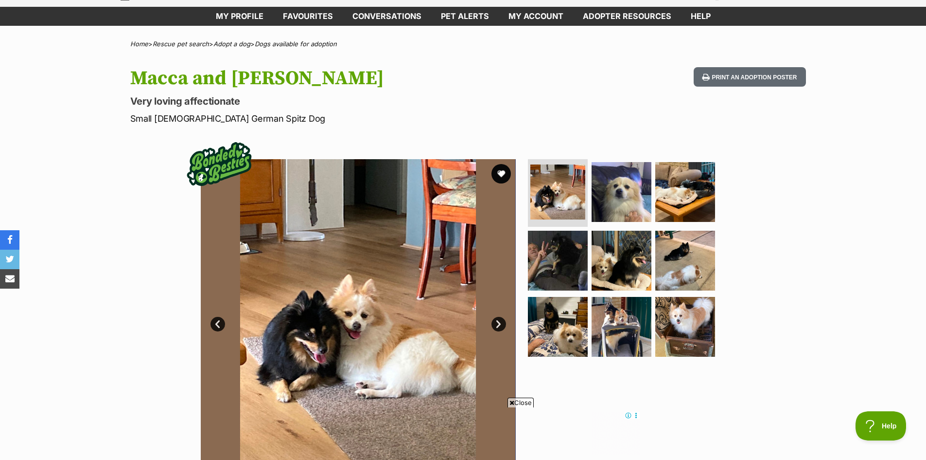
scroll to position [33, 0]
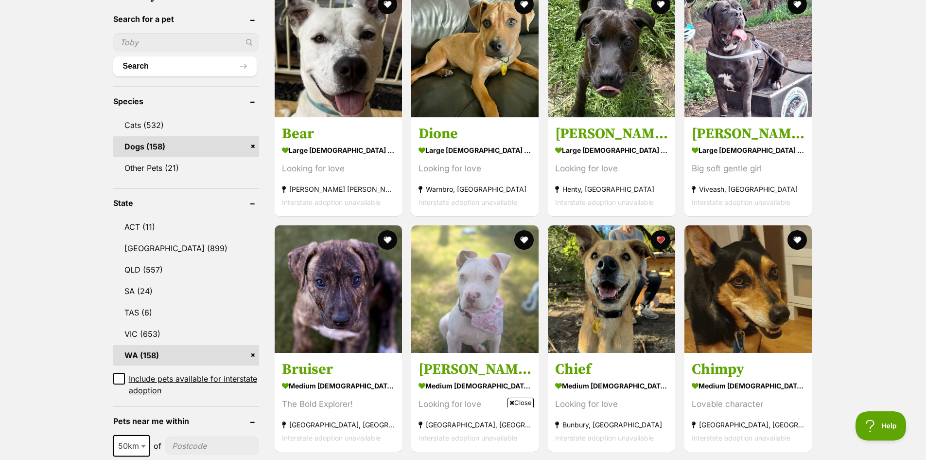
scroll to position [389, 0]
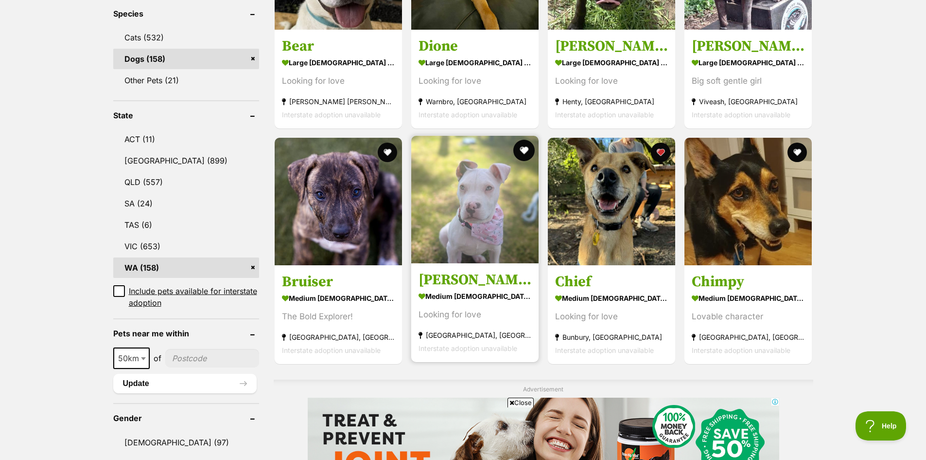
click at [521, 156] on button "favourite" at bounding box center [524, 150] width 21 height 21
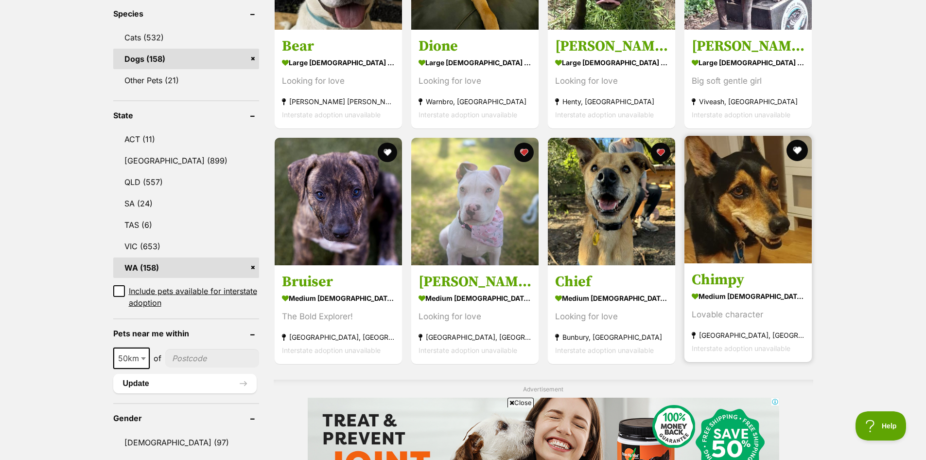
click at [800, 148] on button "favourite" at bounding box center [797, 150] width 21 height 21
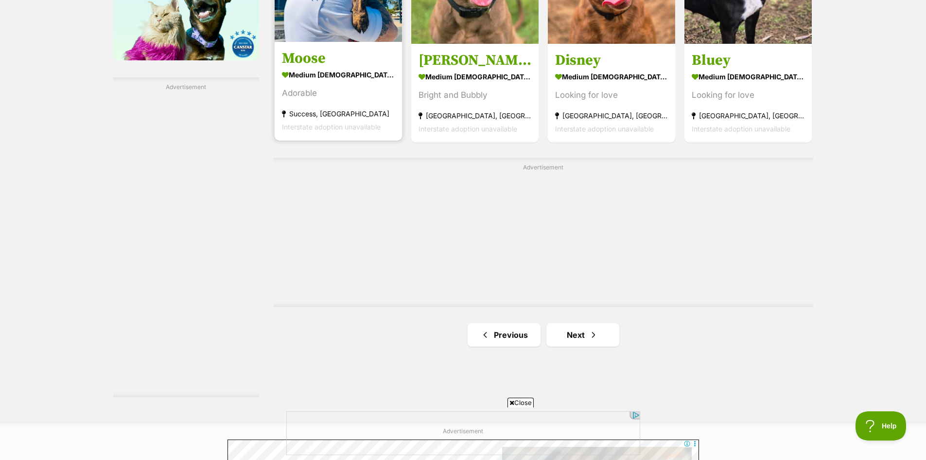
scroll to position [0, 0]
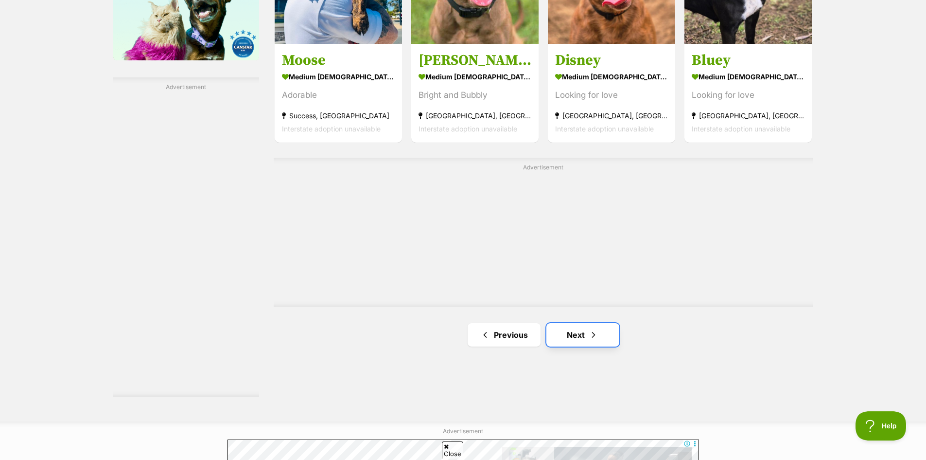
click at [591, 335] on span "Next page" at bounding box center [594, 335] width 10 height 12
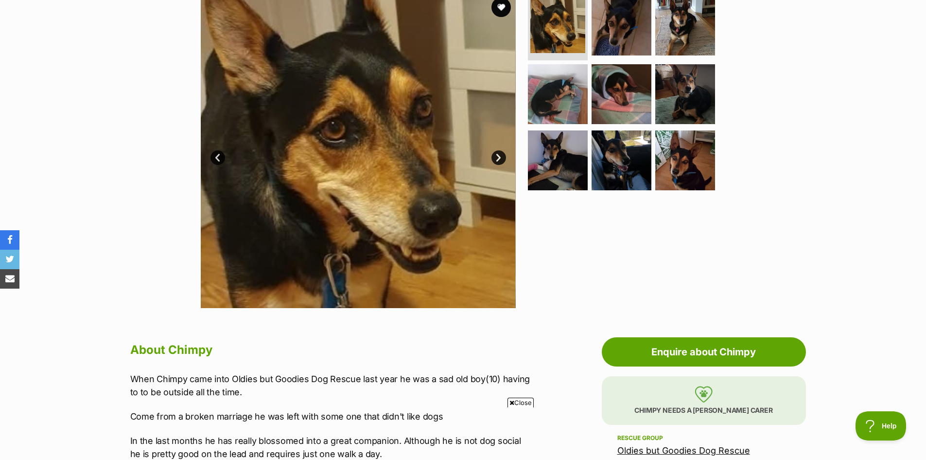
scroll to position [162, 0]
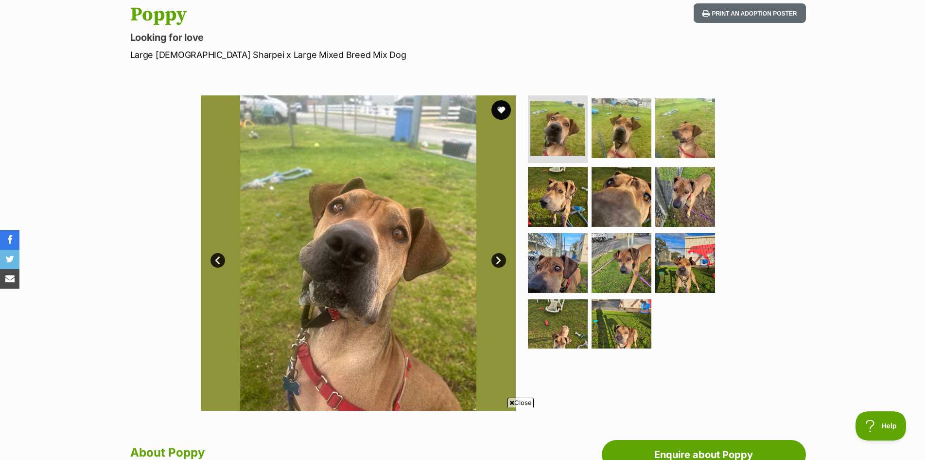
scroll to position [97, 0]
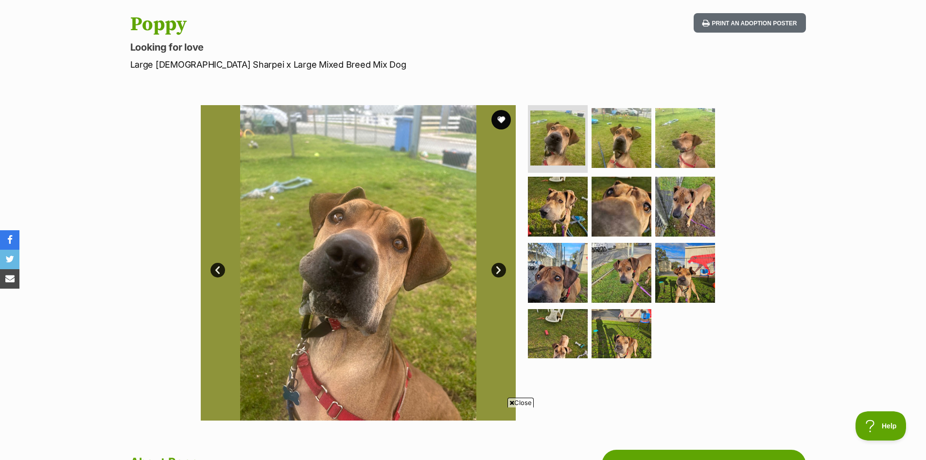
click at [500, 270] on link "Next" at bounding box center [499, 270] width 15 height 15
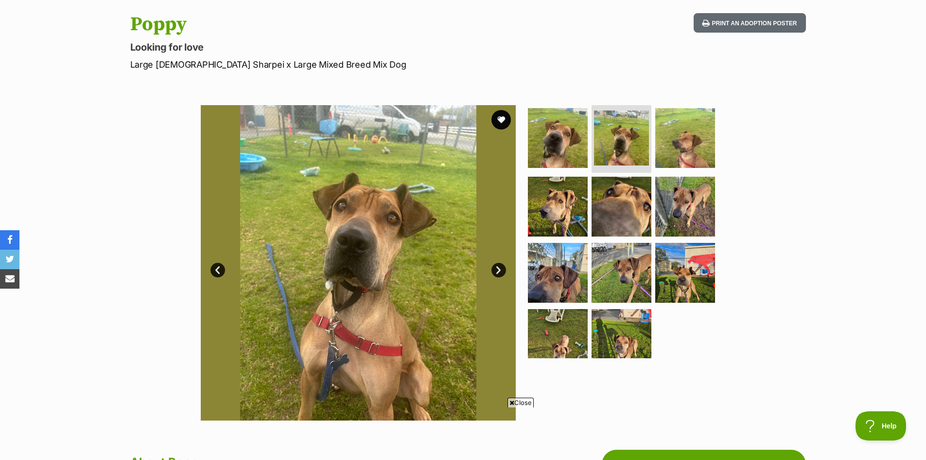
click at [500, 270] on link "Next" at bounding box center [499, 270] width 15 height 15
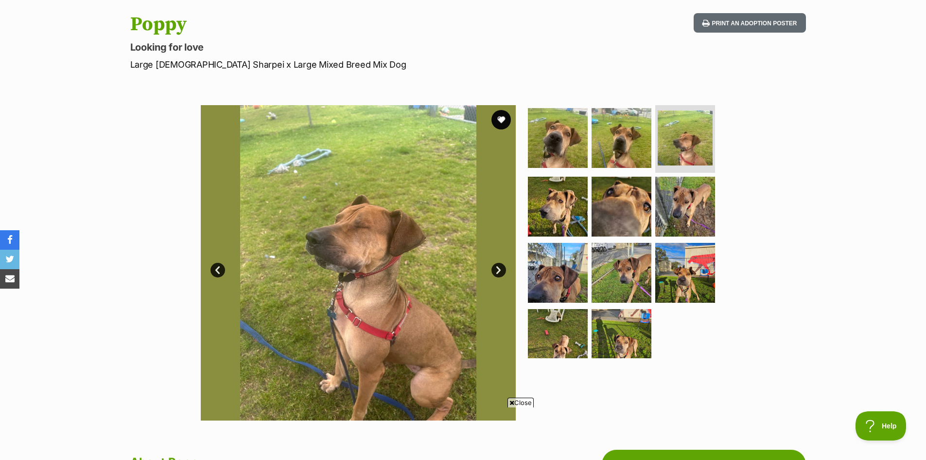
click at [500, 270] on link "Next" at bounding box center [499, 270] width 15 height 15
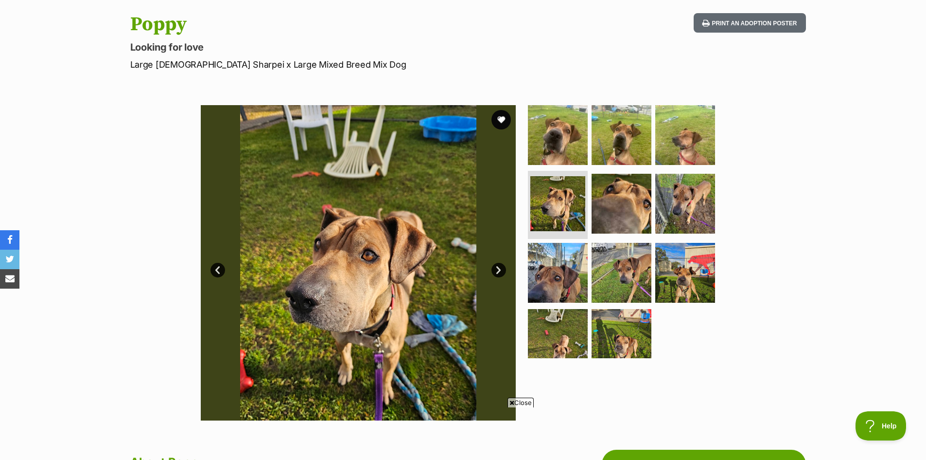
click at [500, 270] on link "Next" at bounding box center [499, 270] width 15 height 15
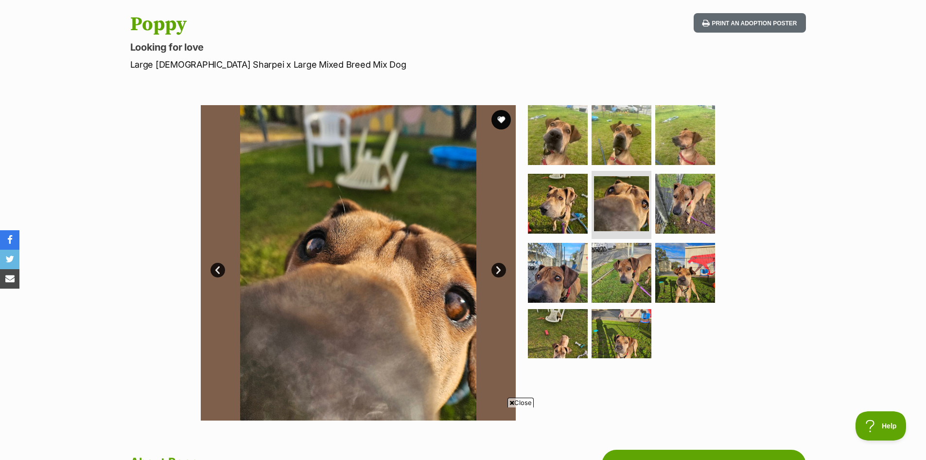
click at [500, 270] on link "Next" at bounding box center [499, 270] width 15 height 15
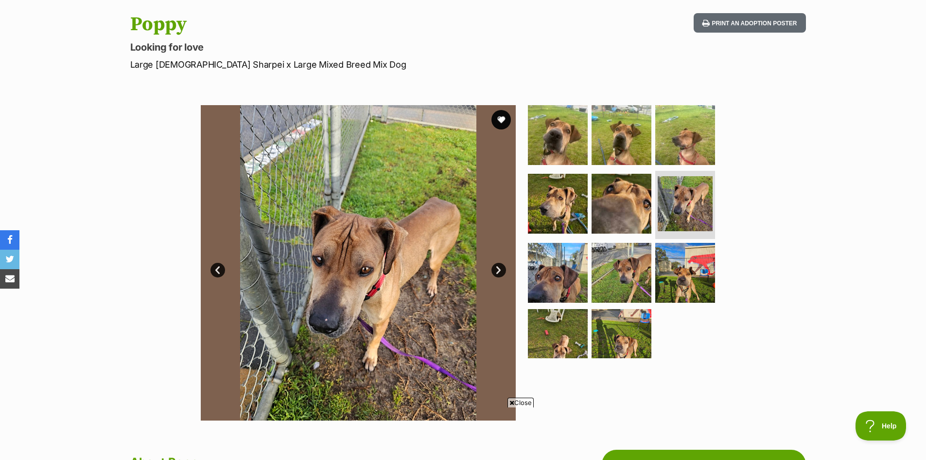
click at [500, 270] on link "Next" at bounding box center [499, 270] width 15 height 15
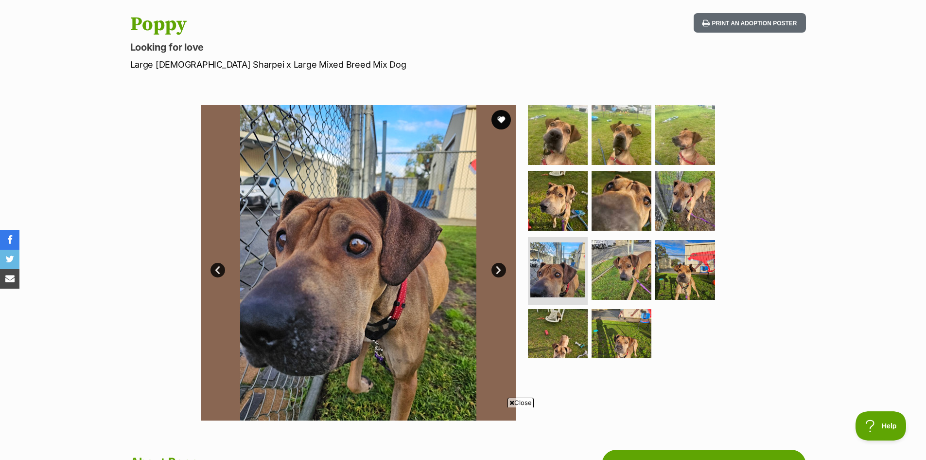
click at [500, 270] on link "Next" at bounding box center [499, 270] width 15 height 15
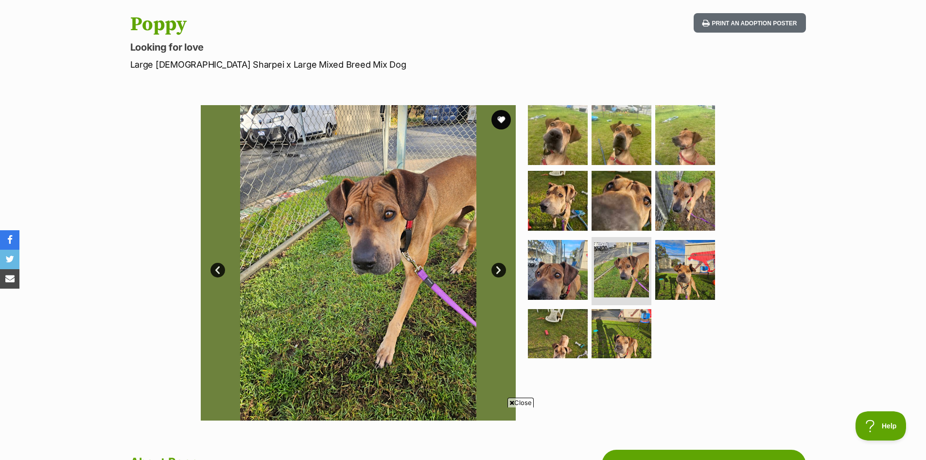
click at [500, 270] on link "Next" at bounding box center [499, 270] width 15 height 15
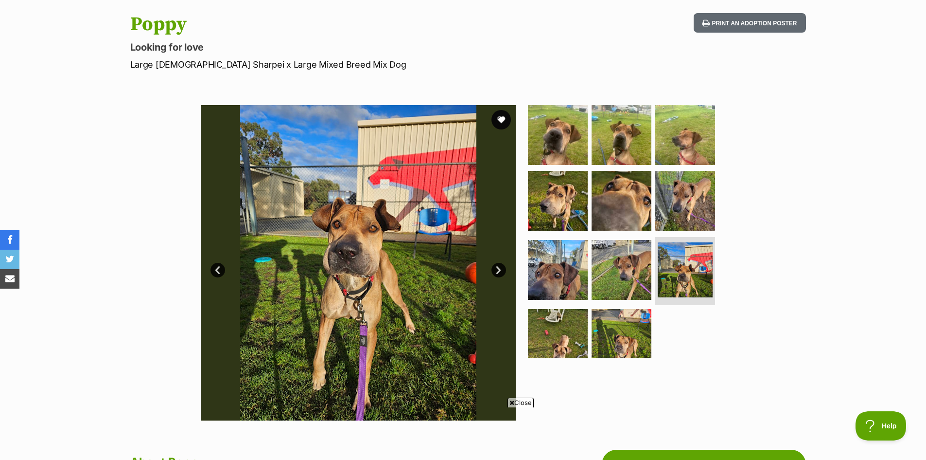
click at [500, 270] on link "Next" at bounding box center [499, 270] width 15 height 15
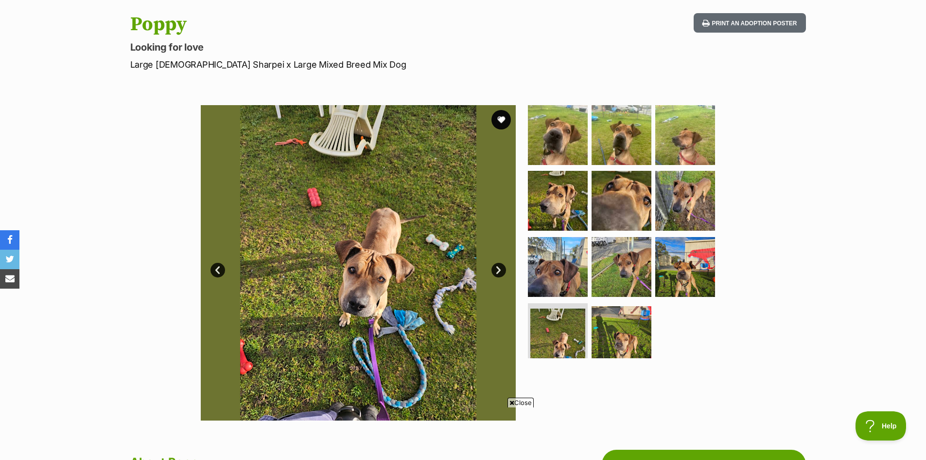
click at [500, 270] on link "Next" at bounding box center [499, 270] width 15 height 15
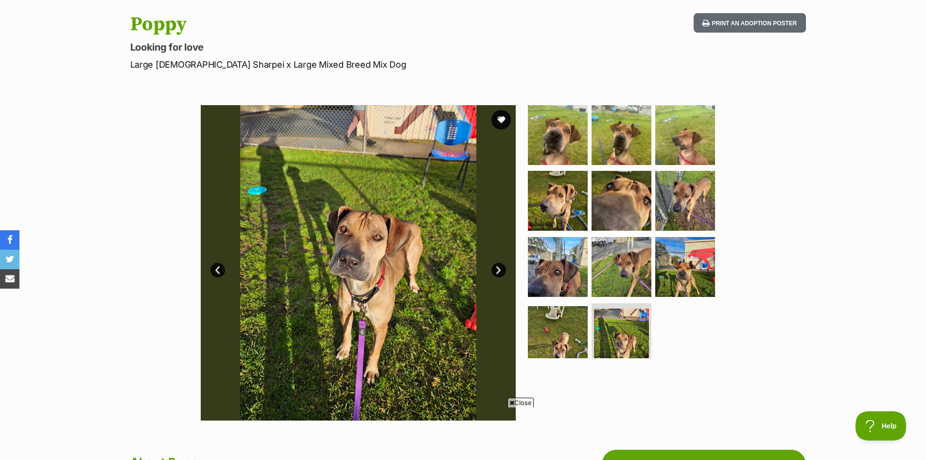
click at [500, 270] on link "Next" at bounding box center [499, 270] width 15 height 15
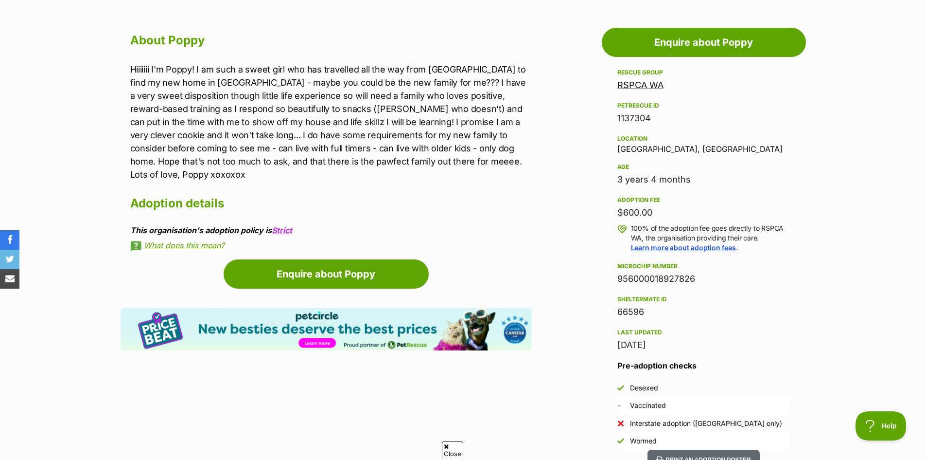
scroll to position [0, 0]
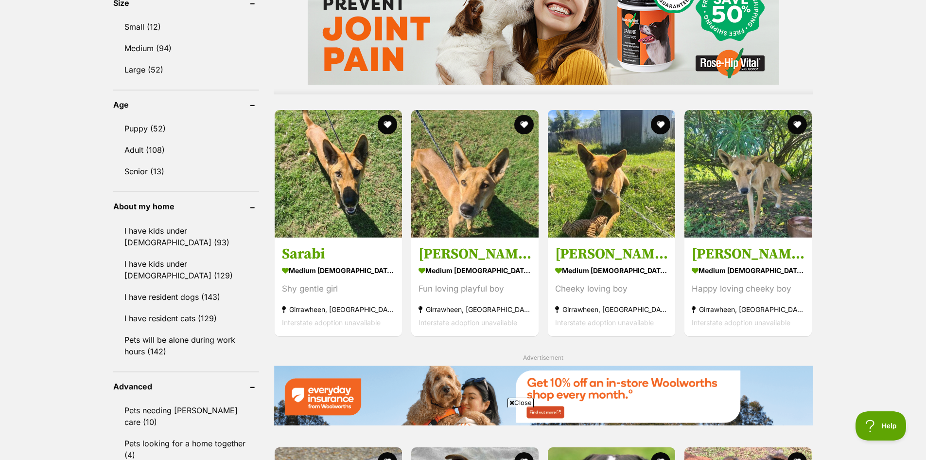
scroll to position [908, 0]
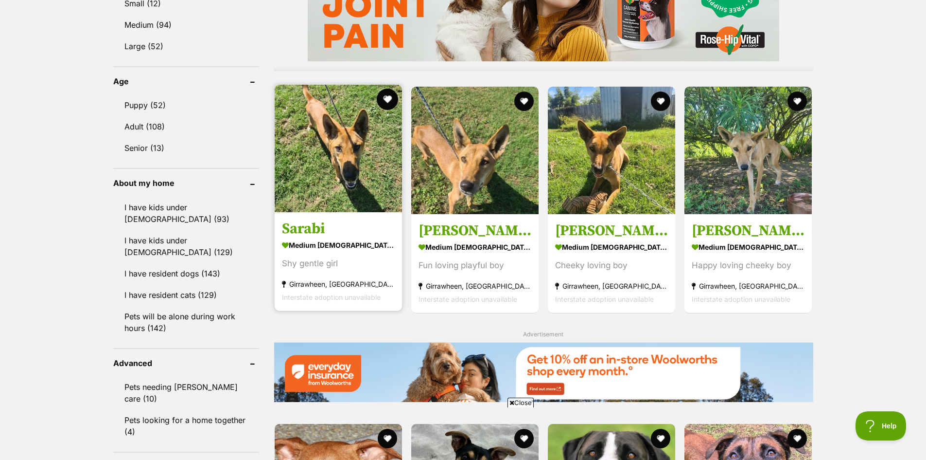
click at [394, 100] on button "favourite" at bounding box center [387, 99] width 21 height 21
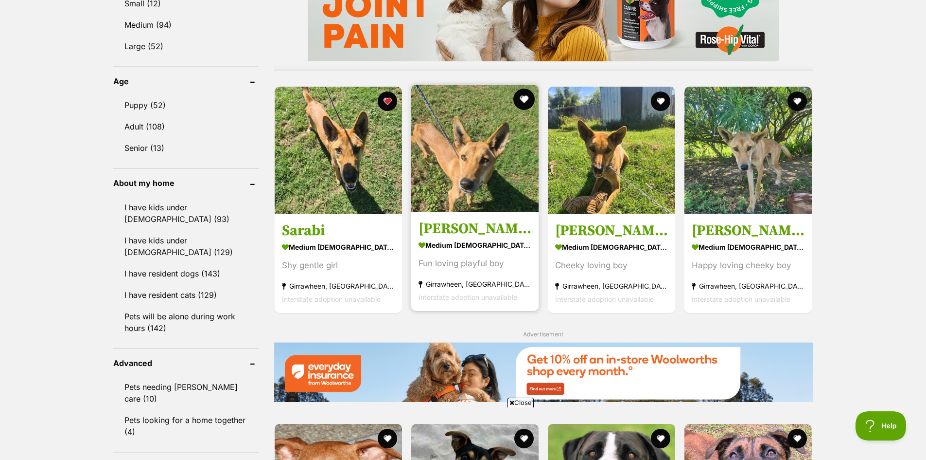
click at [529, 99] on button "favourite" at bounding box center [524, 99] width 21 height 21
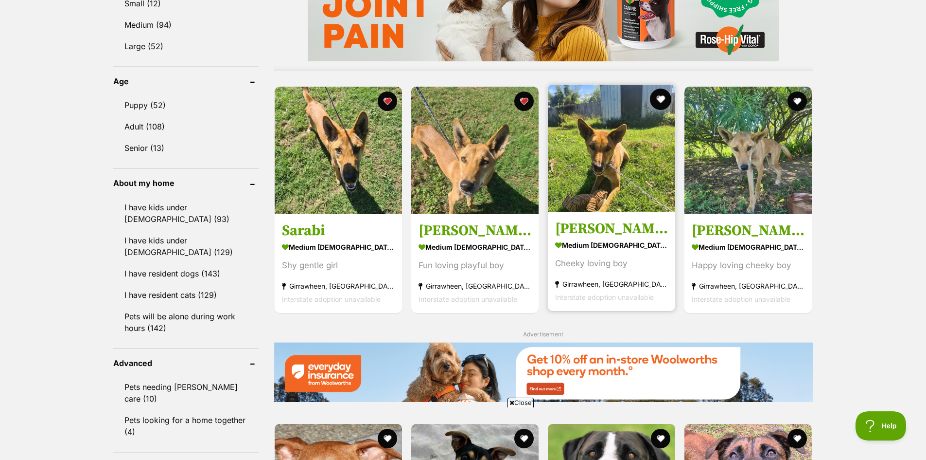
click at [666, 100] on button "favourite" at bounding box center [660, 99] width 21 height 21
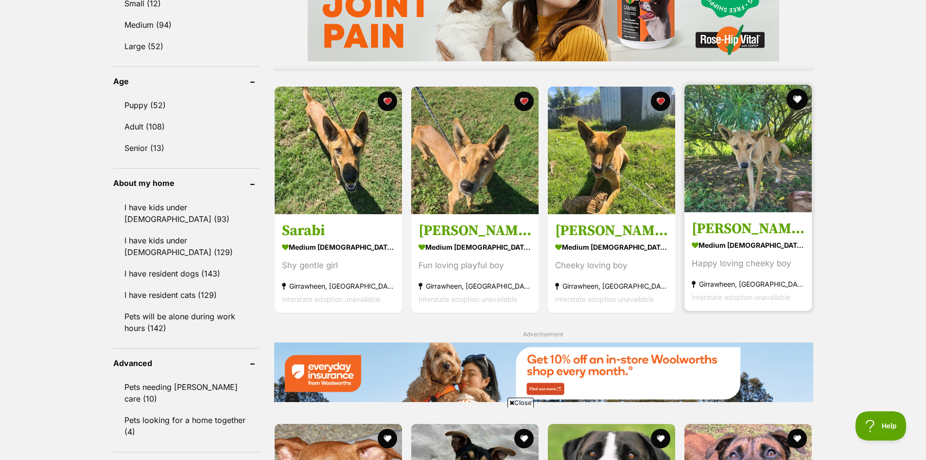
click at [794, 100] on button "favourite" at bounding box center [797, 99] width 21 height 21
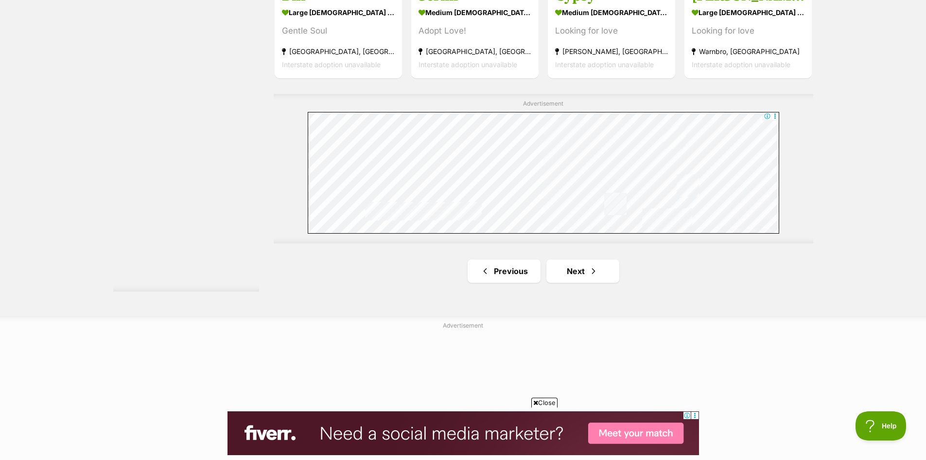
scroll to position [1718, 0]
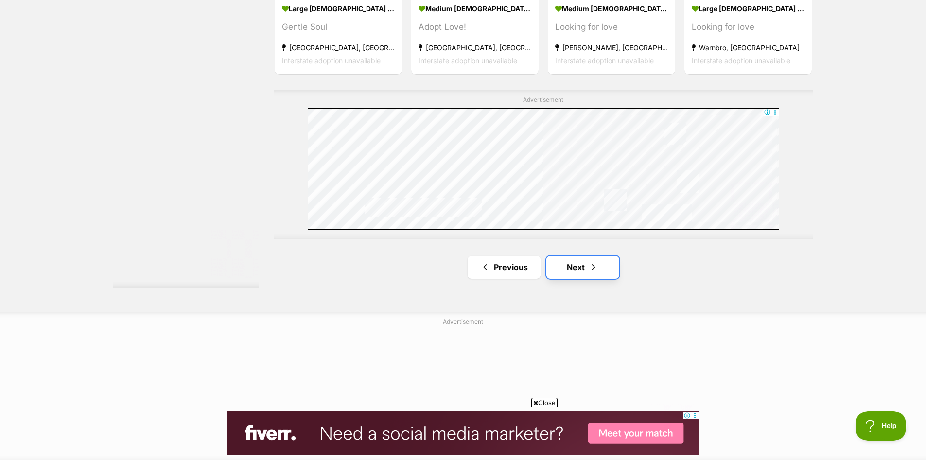
click at [596, 269] on span "Next page" at bounding box center [594, 267] width 10 height 12
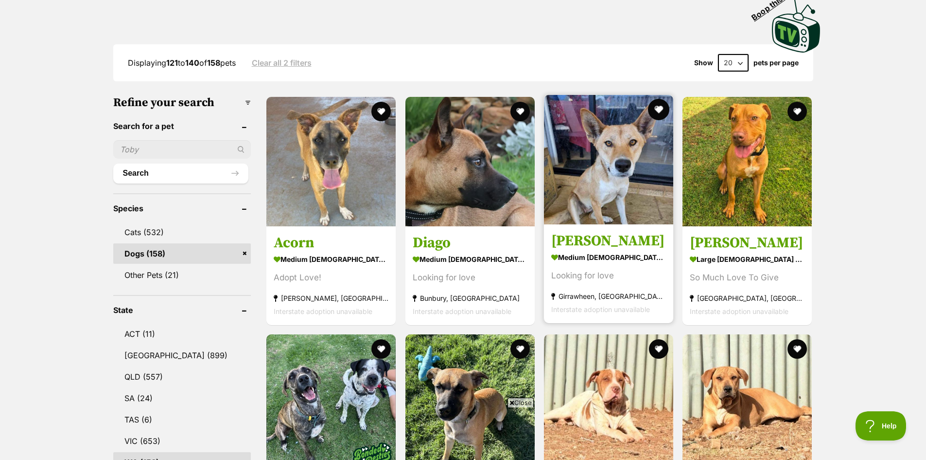
click at [657, 112] on button "favourite" at bounding box center [658, 109] width 21 height 21
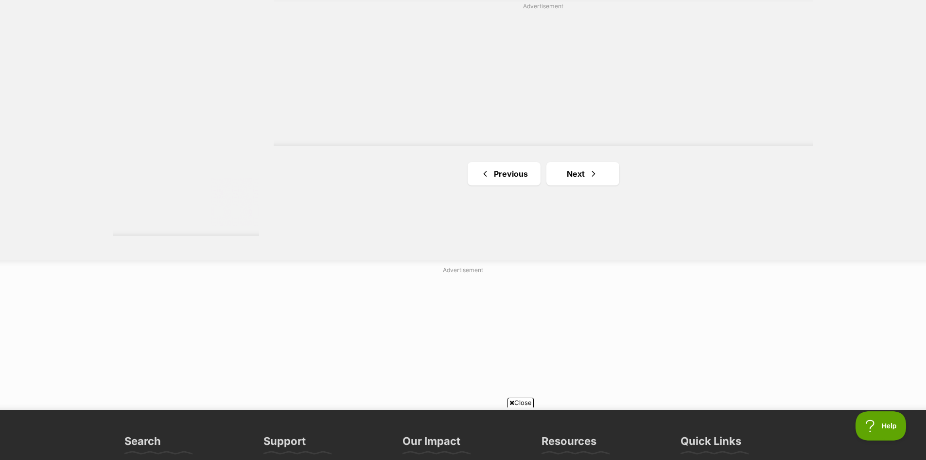
scroll to position [1751, 0]
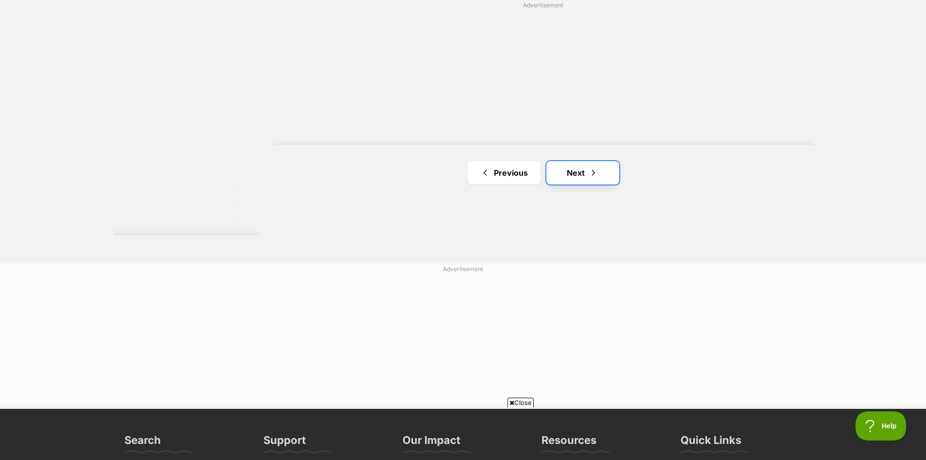
click at [591, 176] on span "Next page" at bounding box center [594, 173] width 10 height 12
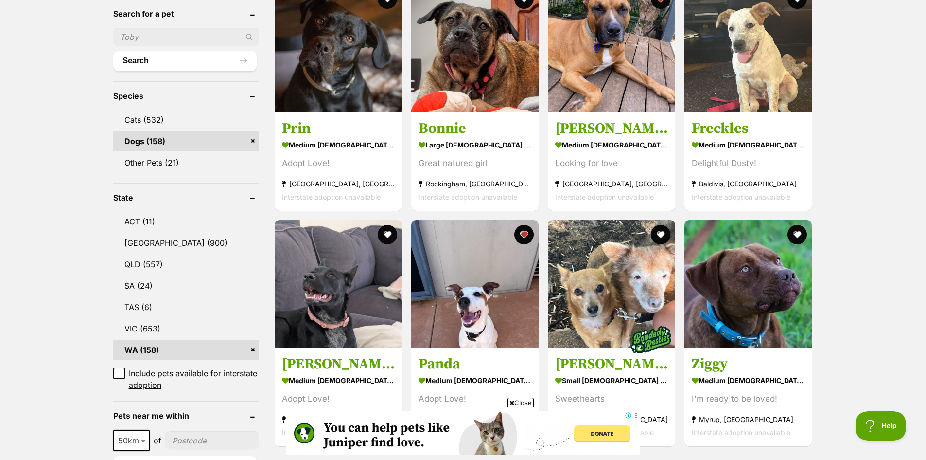
scroll to position [422, 0]
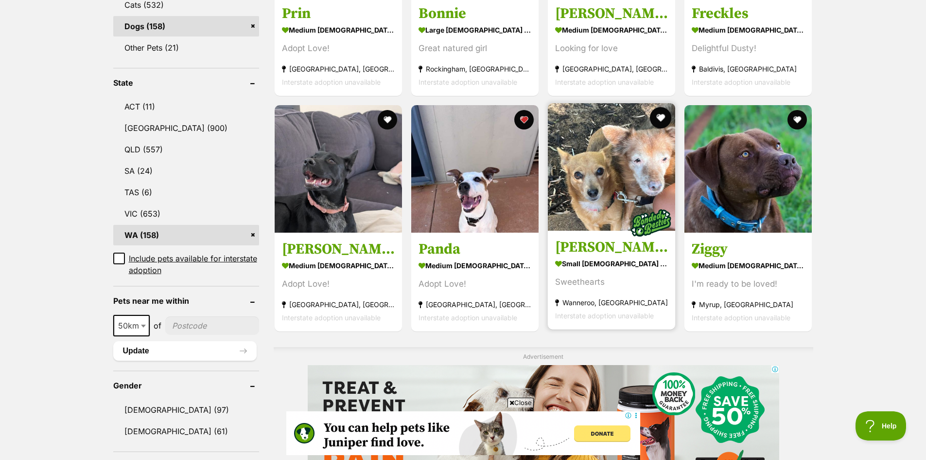
click at [663, 121] on button "favourite" at bounding box center [660, 117] width 21 height 21
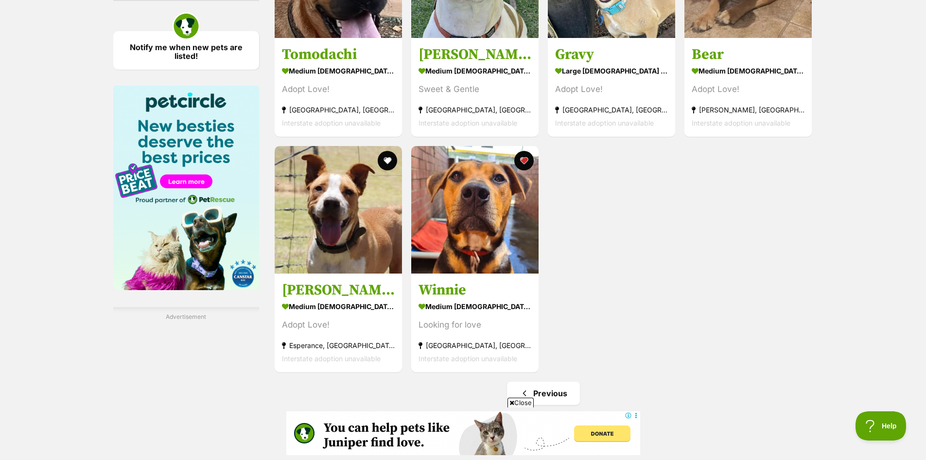
scroll to position [1394, 0]
